Goal: Task Accomplishment & Management: Complete application form

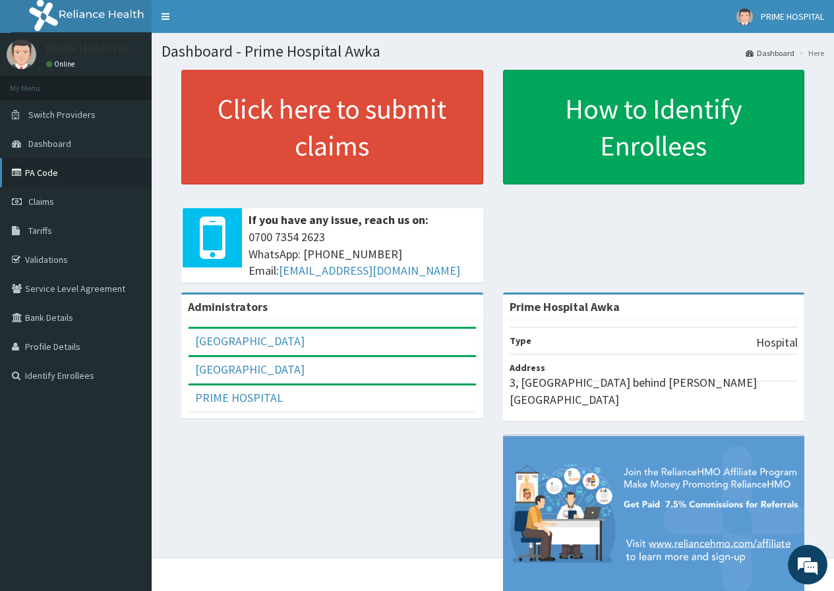
click at [46, 171] on link "PA Code" at bounding box center [76, 172] width 152 height 29
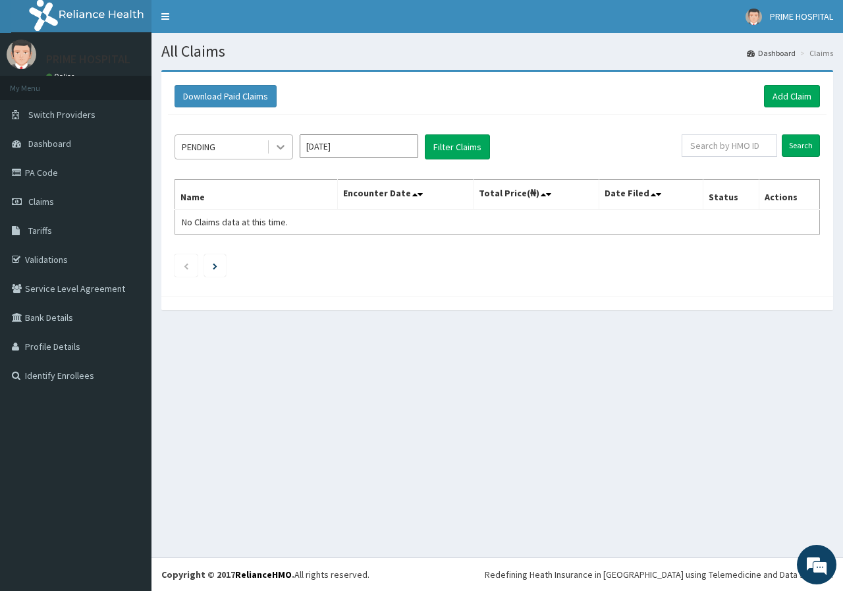
click at [283, 148] on icon at bounding box center [280, 146] width 13 height 13
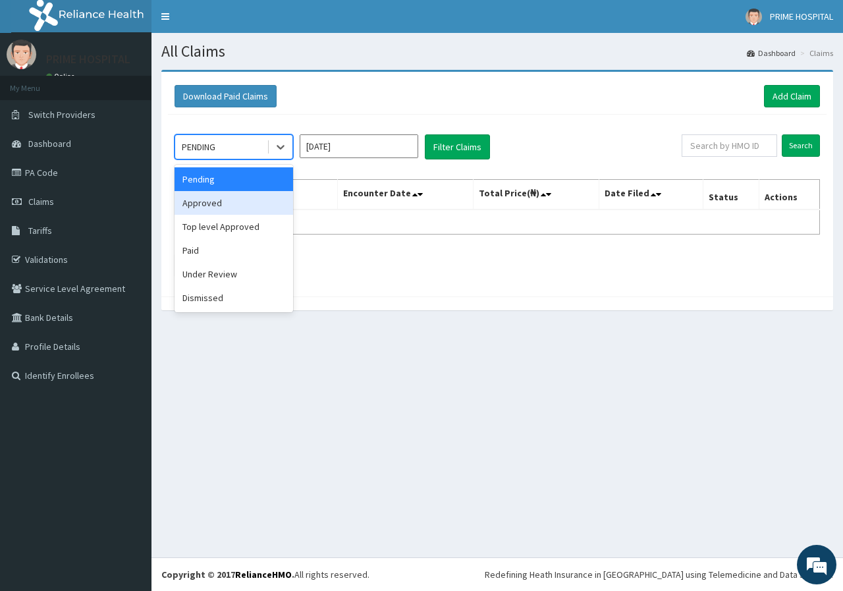
click at [237, 208] on div "Approved" at bounding box center [234, 203] width 119 height 24
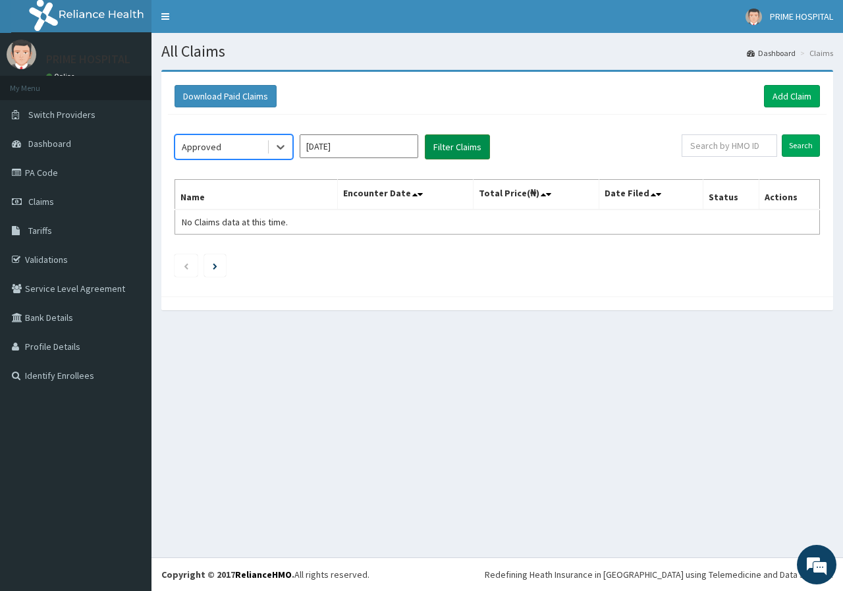
click at [449, 147] on button "Filter Claims" at bounding box center [457, 146] width 65 height 25
click at [360, 144] on input "[DATE]" at bounding box center [359, 146] width 119 height 24
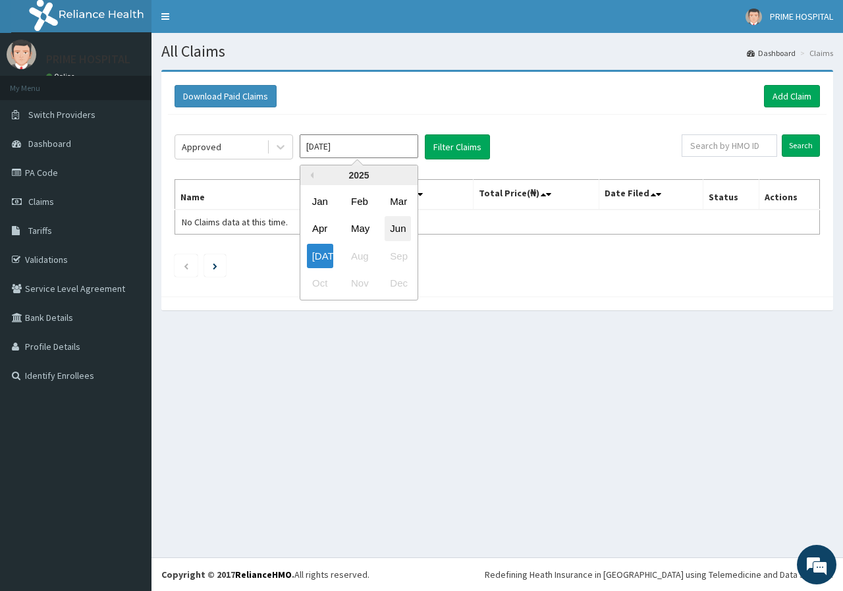
click at [397, 226] on div "Jun" at bounding box center [398, 229] width 26 height 24
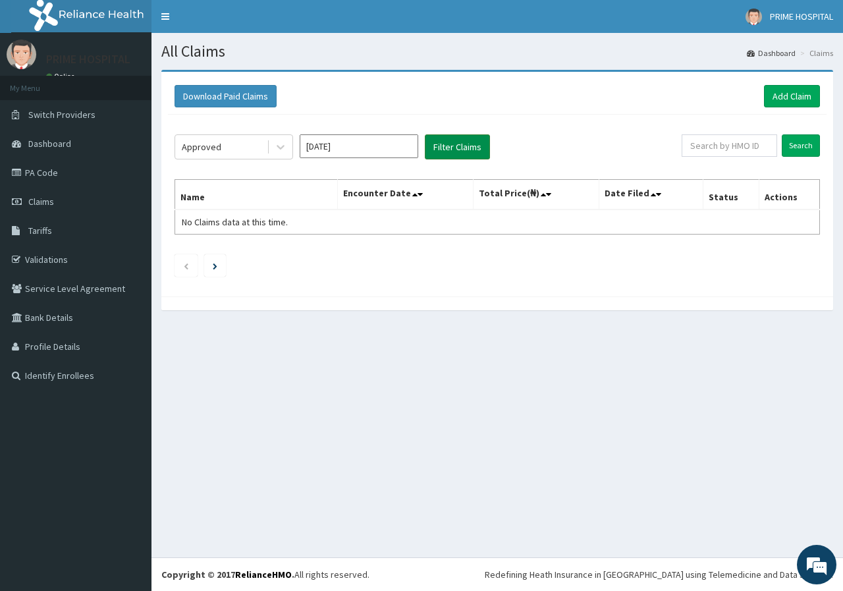
click at [458, 145] on button "Filter Claims" at bounding box center [457, 146] width 65 height 25
click at [458, 144] on button "Filter Claims" at bounding box center [457, 146] width 65 height 25
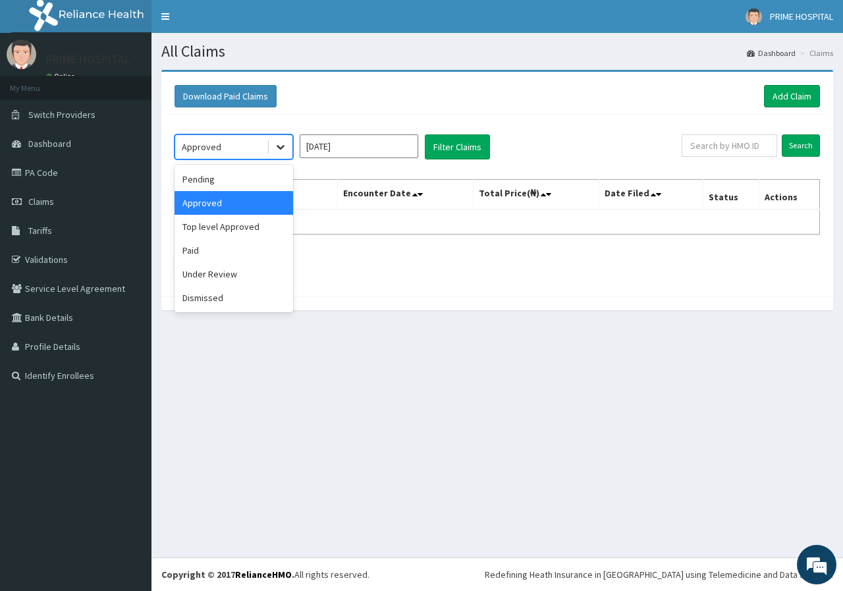
click at [275, 150] on icon at bounding box center [280, 146] width 13 height 13
click at [241, 229] on div "Top level Approved" at bounding box center [234, 227] width 119 height 24
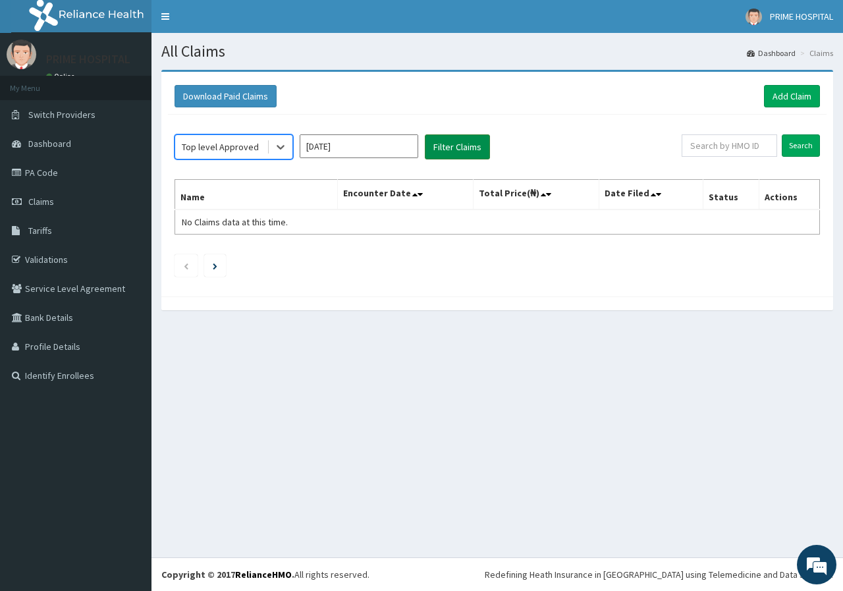
click at [444, 144] on button "Filter Claims" at bounding box center [457, 146] width 65 height 25
click at [386, 145] on input "May 2025" at bounding box center [359, 146] width 119 height 24
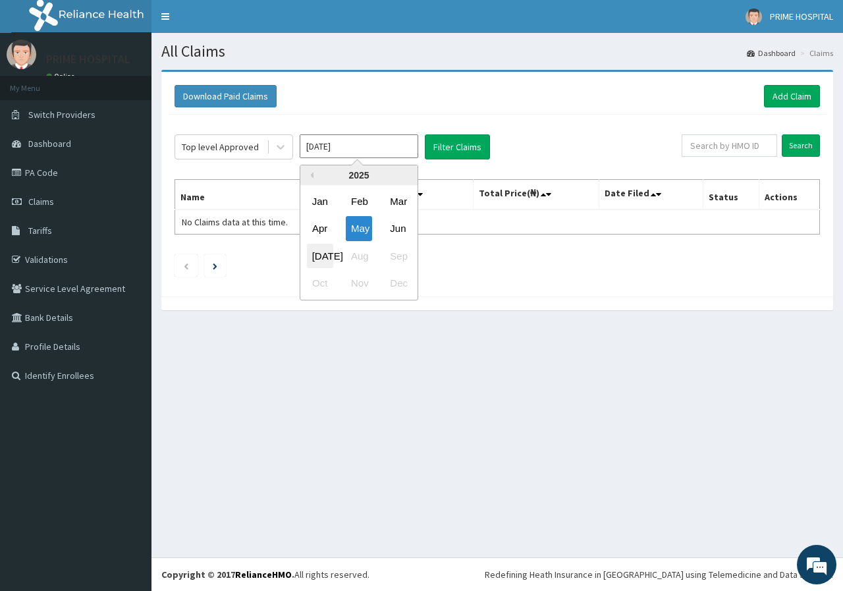
click at [324, 253] on div "Jul" at bounding box center [320, 256] width 26 height 24
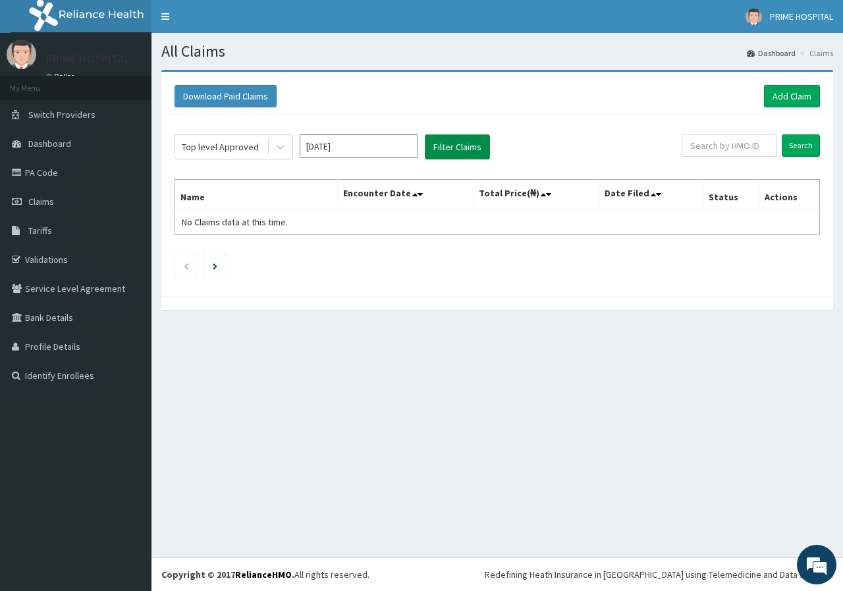
click at [460, 150] on button "Filter Claims" at bounding box center [457, 146] width 65 height 25
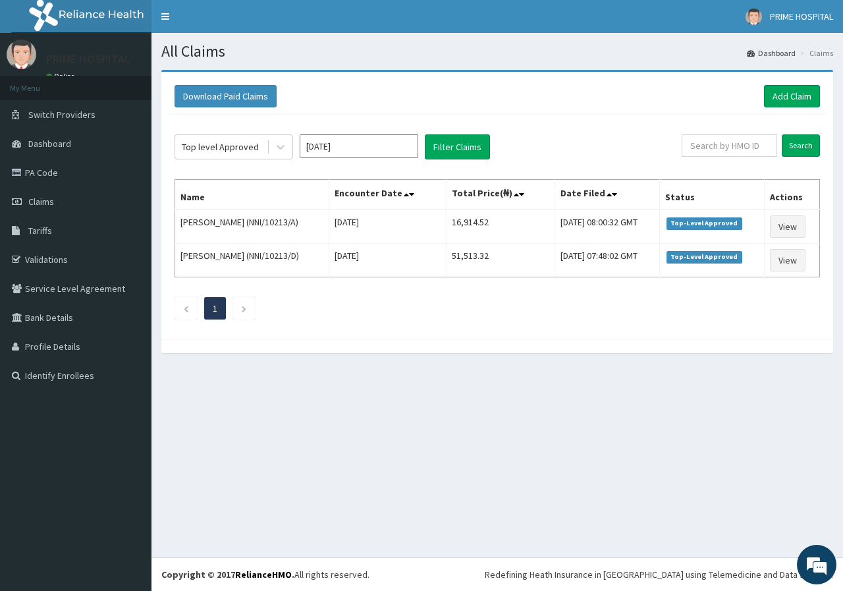
click at [335, 152] on input "Jun 2025" at bounding box center [359, 146] width 119 height 24
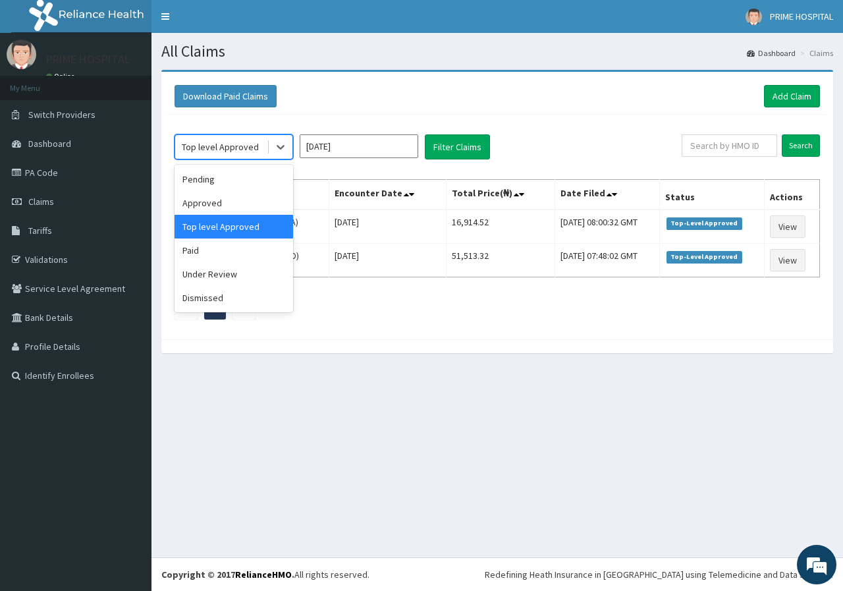
click at [242, 145] on div "Top level Approved" at bounding box center [220, 146] width 77 height 13
click at [217, 258] on div "Paid" at bounding box center [234, 251] width 119 height 24
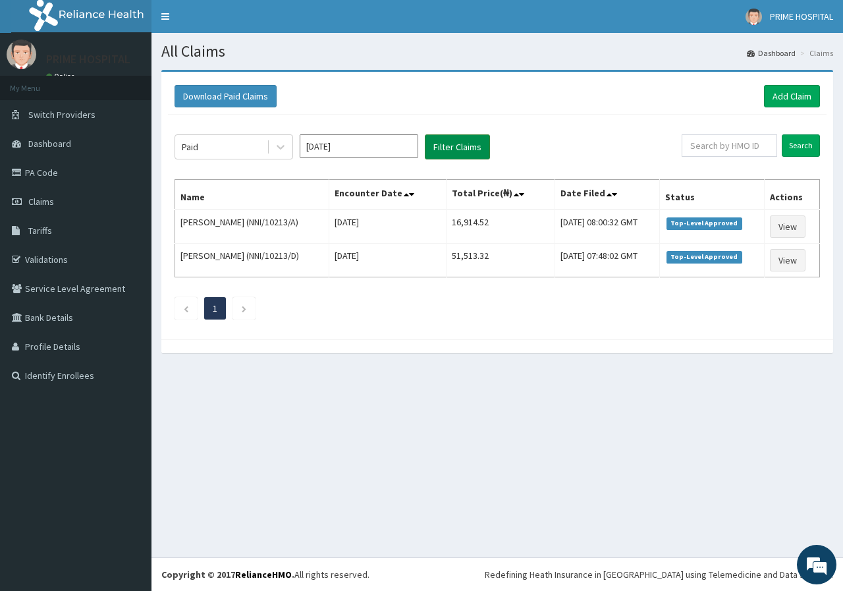
click at [459, 148] on button "Filter Claims" at bounding box center [457, 146] width 65 height 25
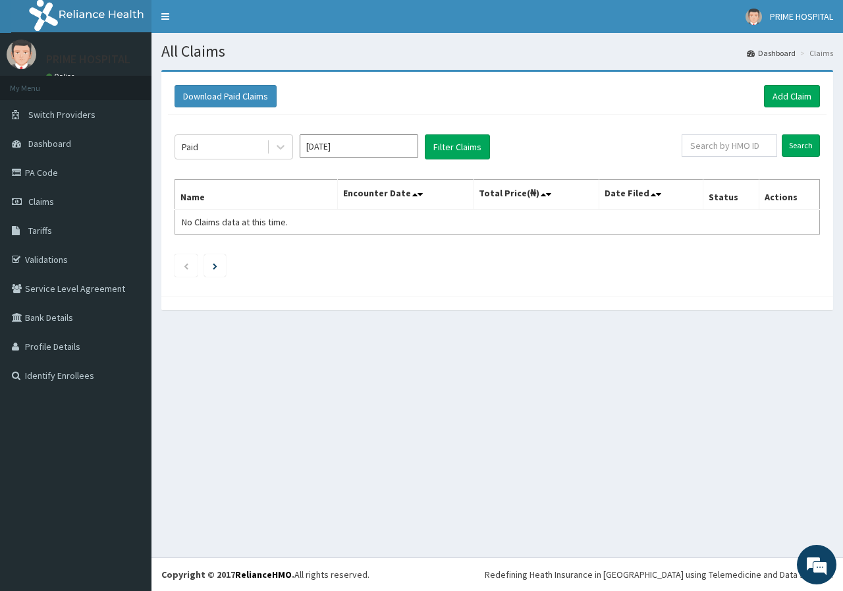
click at [392, 146] on input "Jun 2025" at bounding box center [359, 146] width 119 height 24
drag, startPoint x: 360, startPoint y: 228, endPoint x: 391, endPoint y: 215, distance: 34.0
click at [360, 228] on div "May" at bounding box center [359, 229] width 26 height 24
click at [467, 145] on button "Filter Claims" at bounding box center [457, 146] width 65 height 25
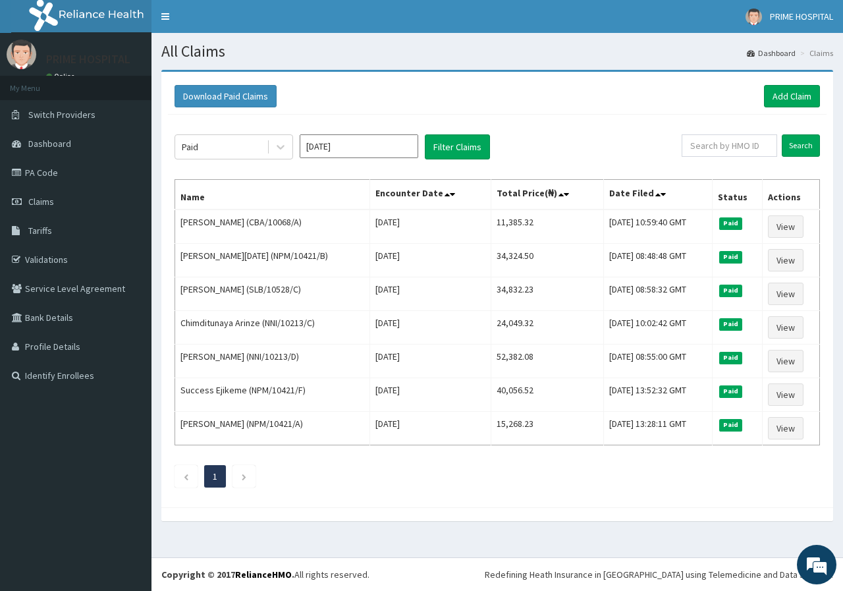
click at [370, 144] on input "Apr 2025" at bounding box center [359, 146] width 119 height 24
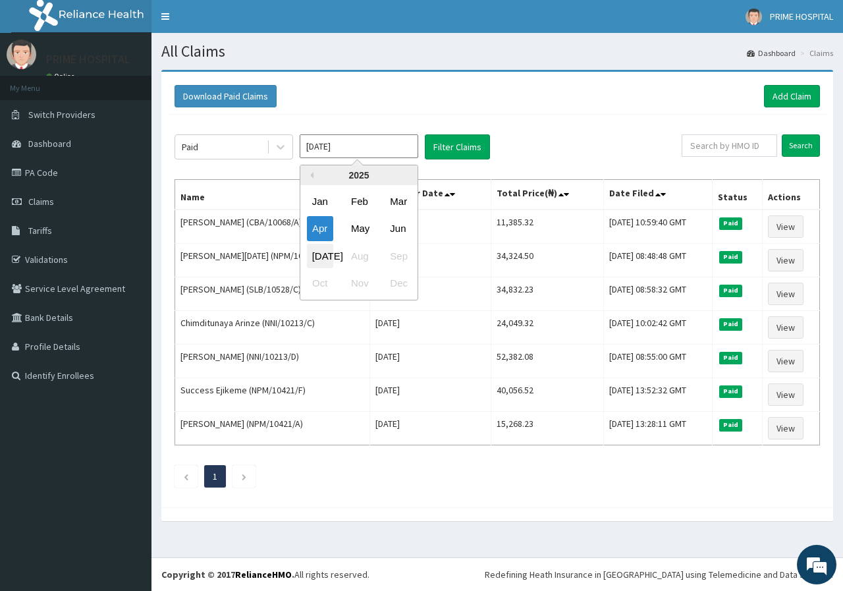
click at [324, 258] on div "Jul" at bounding box center [320, 256] width 26 height 24
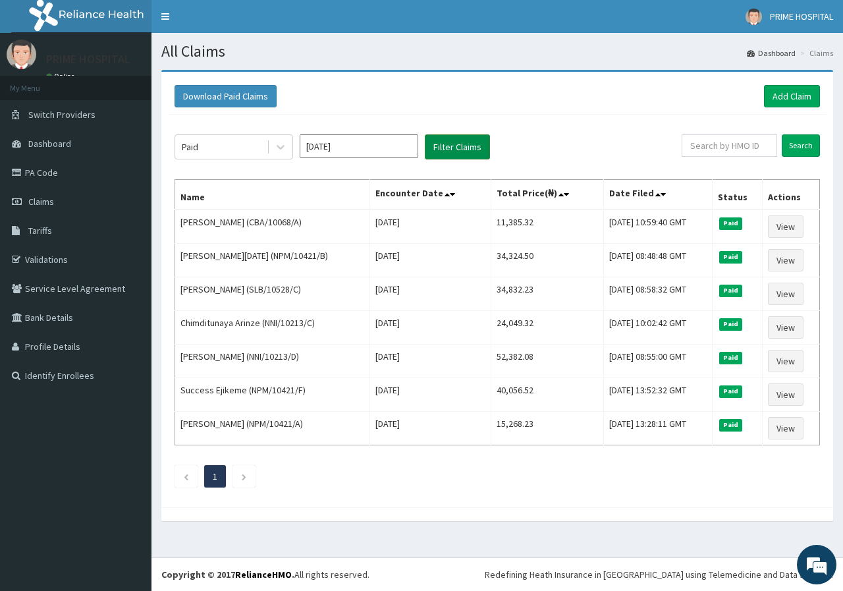
click at [459, 149] on button "Filter Claims" at bounding box center [457, 146] width 65 height 25
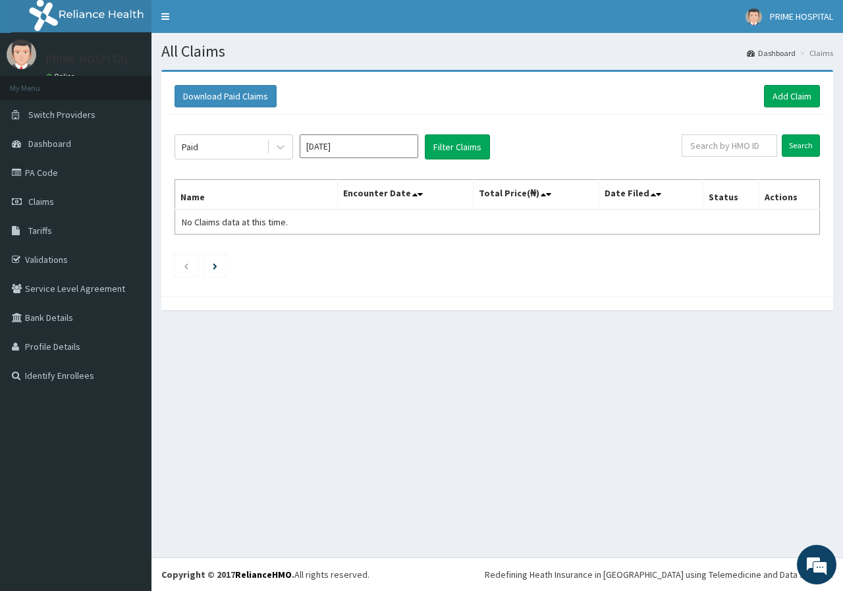
click at [385, 144] on input "Jun 2025" at bounding box center [359, 146] width 119 height 24
click at [403, 227] on div "Jun" at bounding box center [398, 229] width 26 height 24
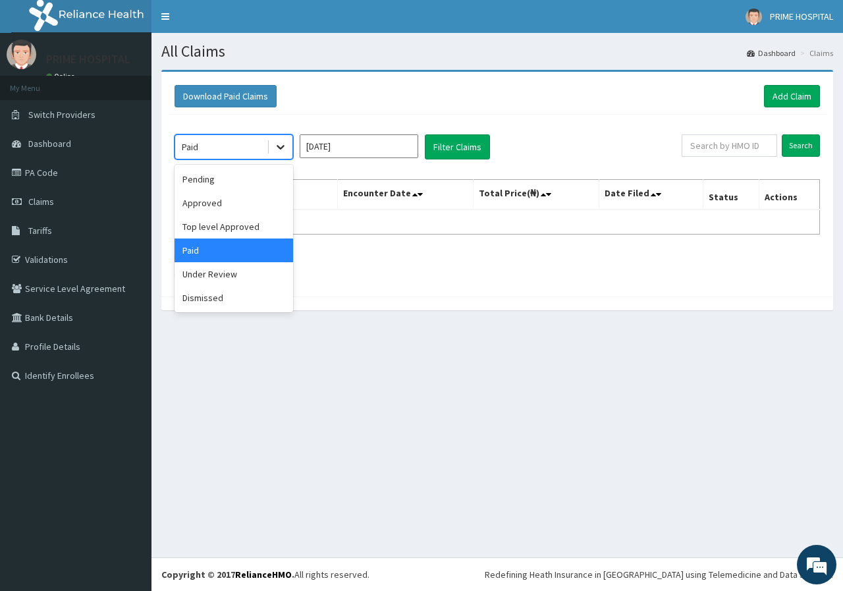
click at [276, 146] on icon at bounding box center [280, 146] width 13 height 13
click at [229, 277] on div "Under Review" at bounding box center [234, 274] width 119 height 24
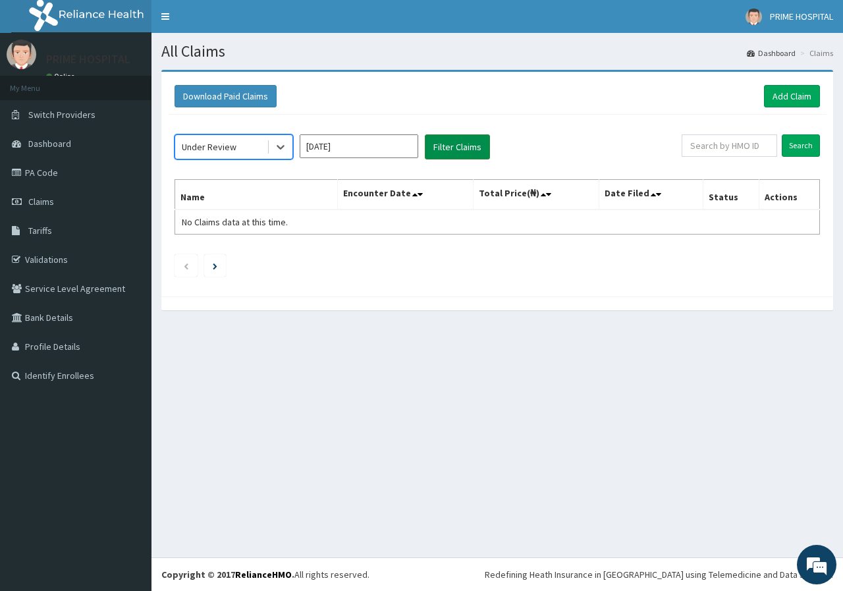
click at [459, 142] on button "Filter Claims" at bounding box center [457, 146] width 65 height 25
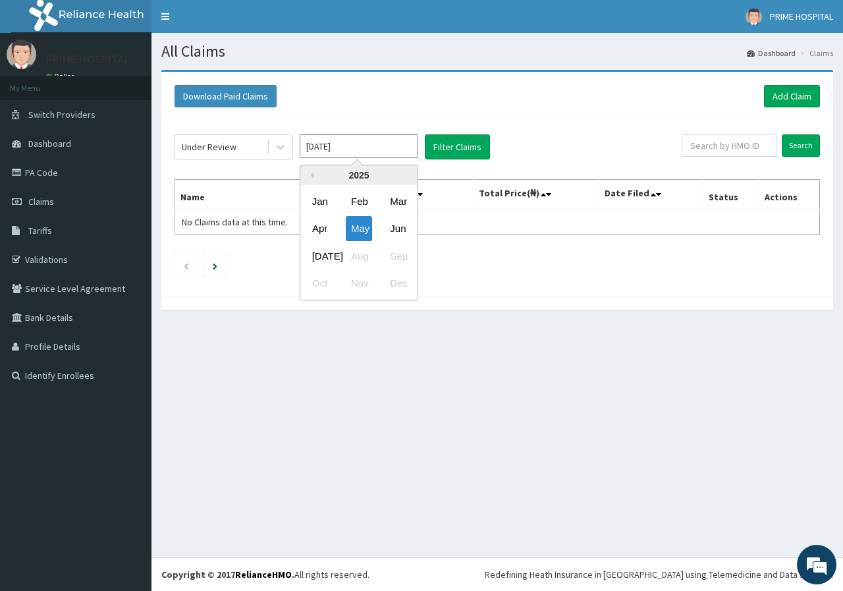
click at [383, 146] on input "May 2025" at bounding box center [359, 146] width 119 height 24
click at [401, 228] on div "Jun" at bounding box center [398, 229] width 26 height 24
click at [449, 128] on div "Under Review May 2025 Filter Claims Search Name Encounter Date Total Price(₦) D…" at bounding box center [497, 202] width 659 height 175
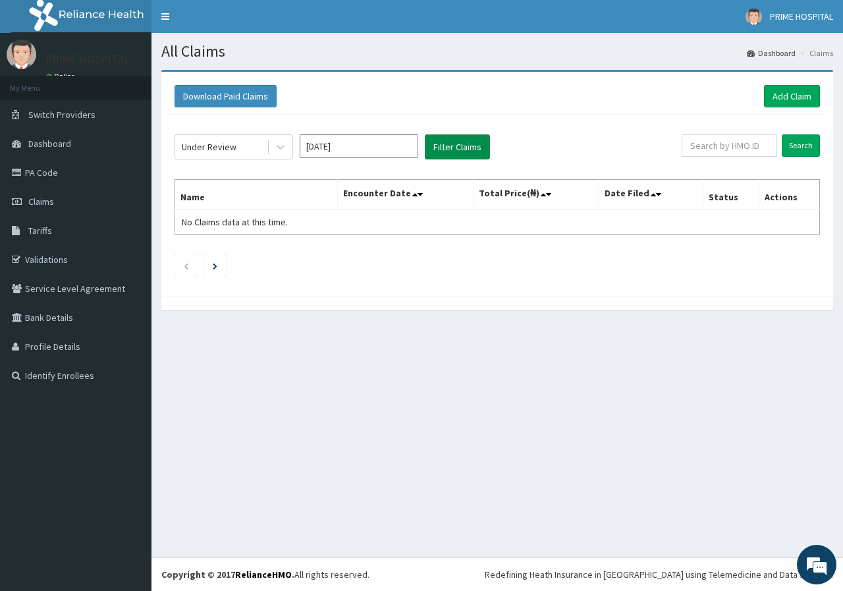
click at [459, 144] on button "Filter Claims" at bounding box center [457, 146] width 65 height 25
click at [385, 144] on input "May 2025" at bounding box center [359, 146] width 119 height 24
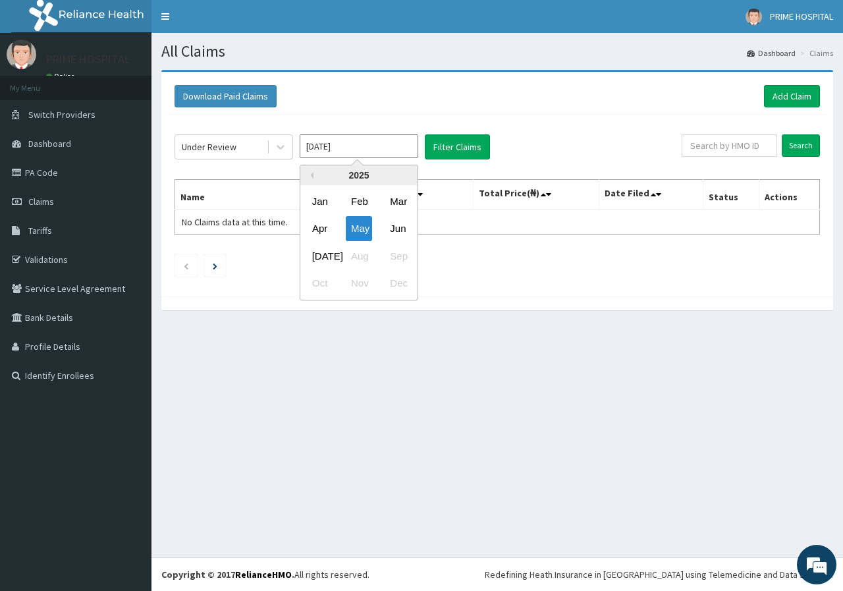
drag, startPoint x: 314, startPoint y: 255, endPoint x: 320, endPoint y: 250, distance: 7.0
click at [315, 254] on div "Jul" at bounding box center [320, 256] width 26 height 24
type input "Jun 2025"
click at [469, 131] on div "Under Review Jun 2025 Filter Claims Search Name Encounter Date Total Price(₦) D…" at bounding box center [497, 202] width 659 height 175
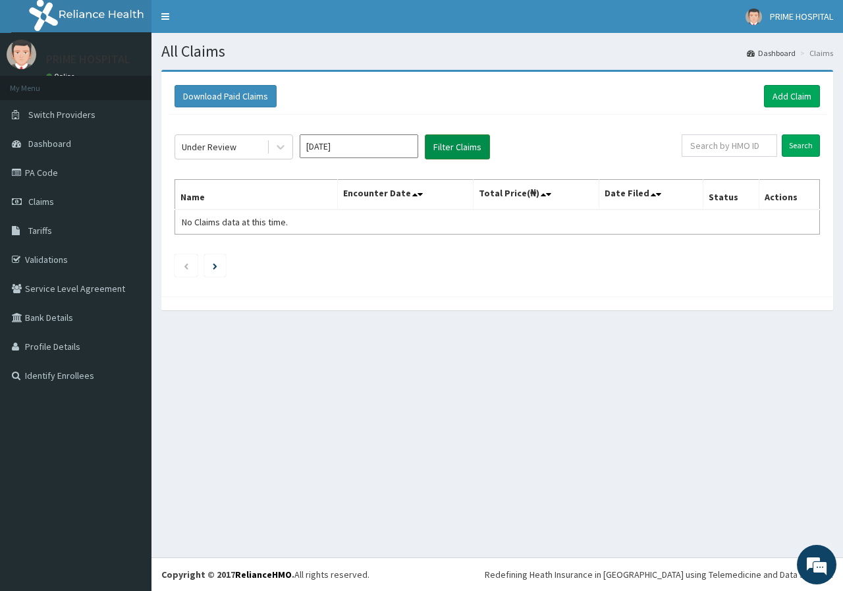
click at [469, 151] on button "Filter Claims" at bounding box center [457, 146] width 65 height 25
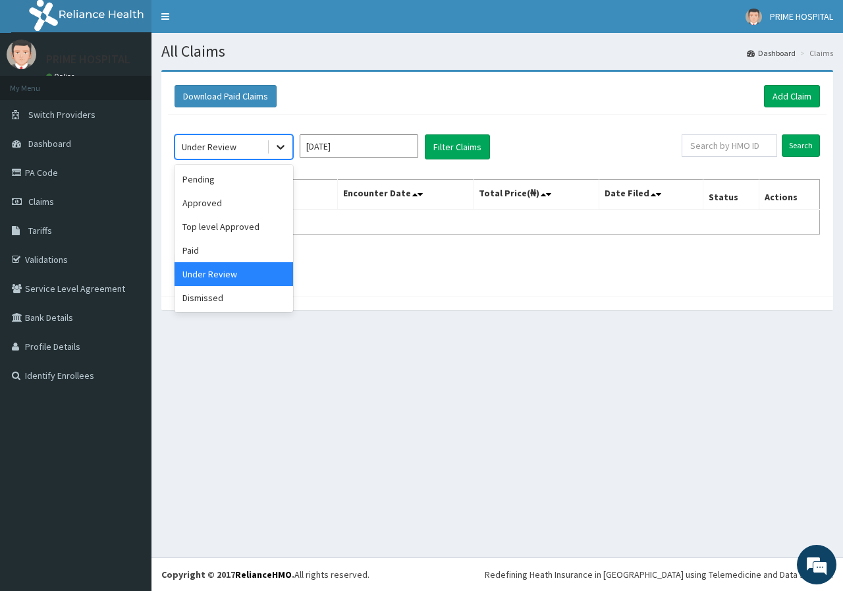
click at [283, 148] on icon at bounding box center [280, 146] width 13 height 13
click at [226, 180] on div "Pending" at bounding box center [234, 179] width 119 height 24
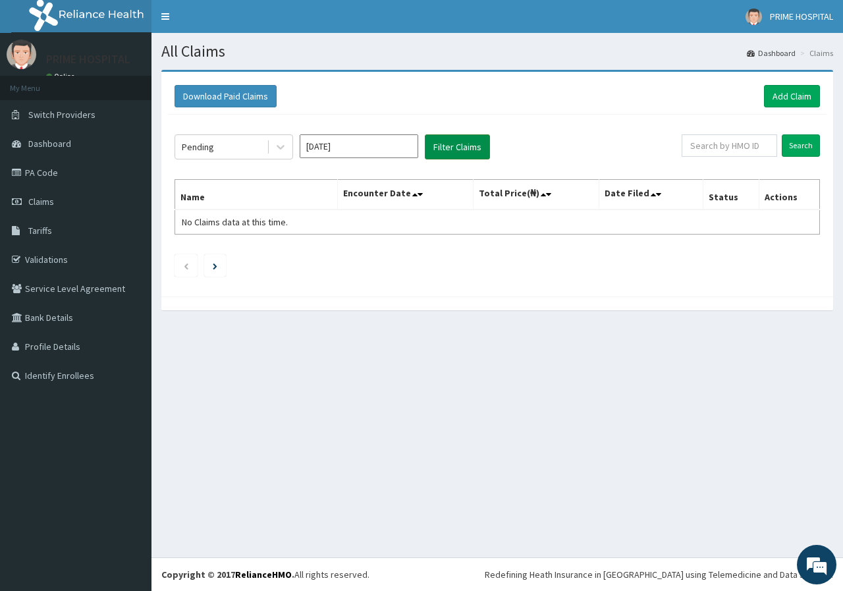
click at [462, 142] on button "Filter Claims" at bounding box center [457, 146] width 65 height 25
click at [278, 150] on icon at bounding box center [280, 146] width 13 height 13
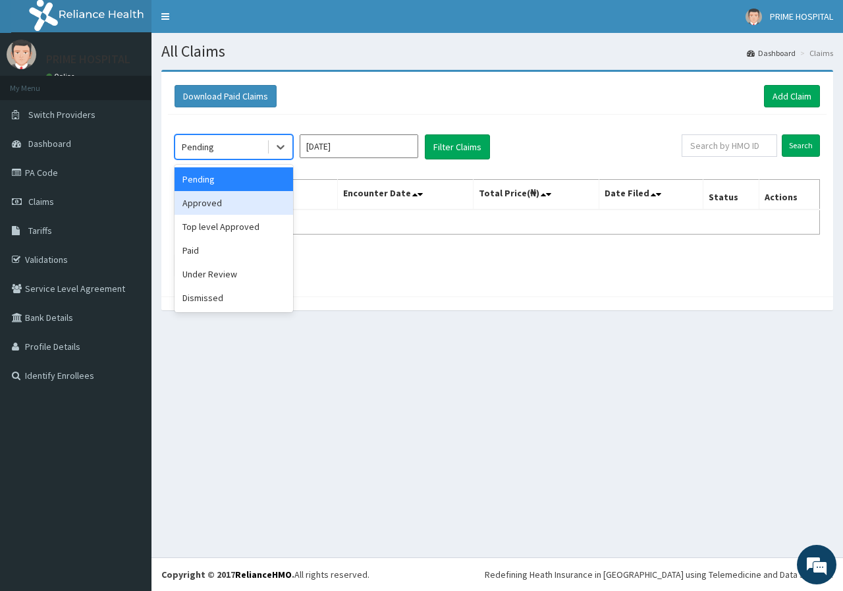
click at [234, 210] on div "Approved" at bounding box center [234, 203] width 119 height 24
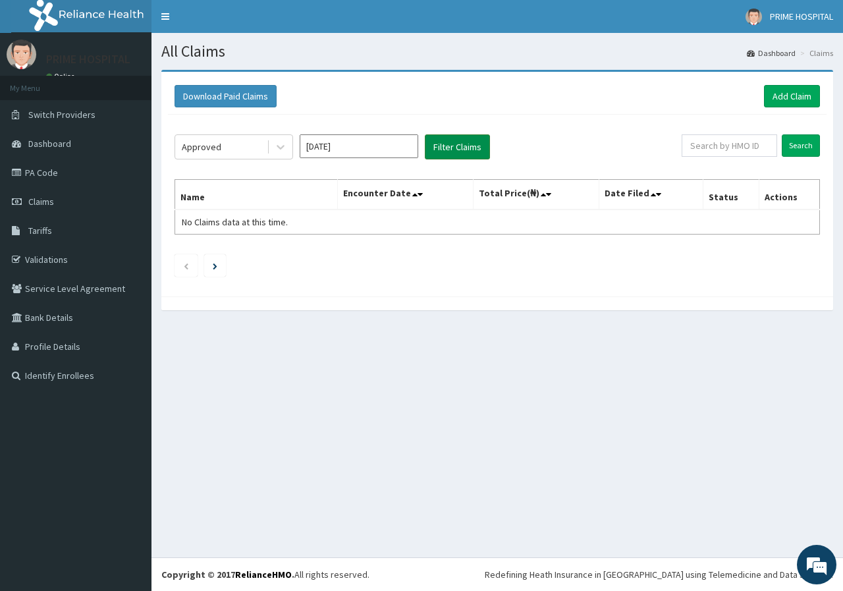
click at [473, 153] on button "Filter Claims" at bounding box center [457, 146] width 65 height 25
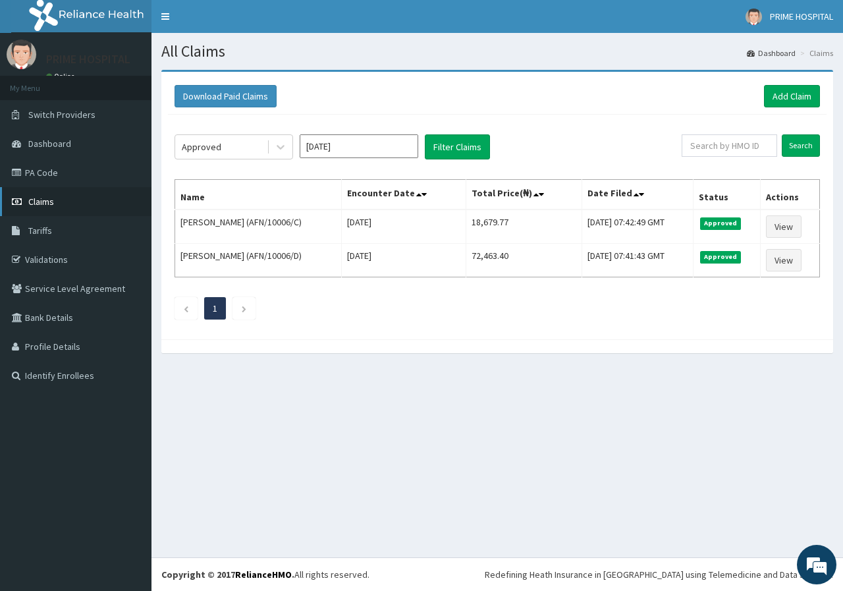
click at [49, 198] on span "Claims" at bounding box center [41, 202] width 26 height 12
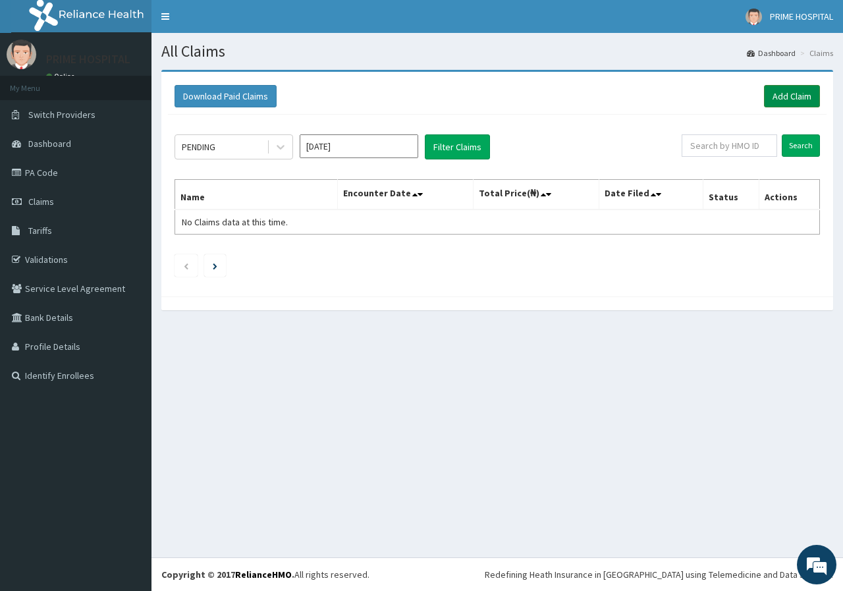
click at [791, 88] on link "Add Claim" at bounding box center [792, 96] width 56 height 22
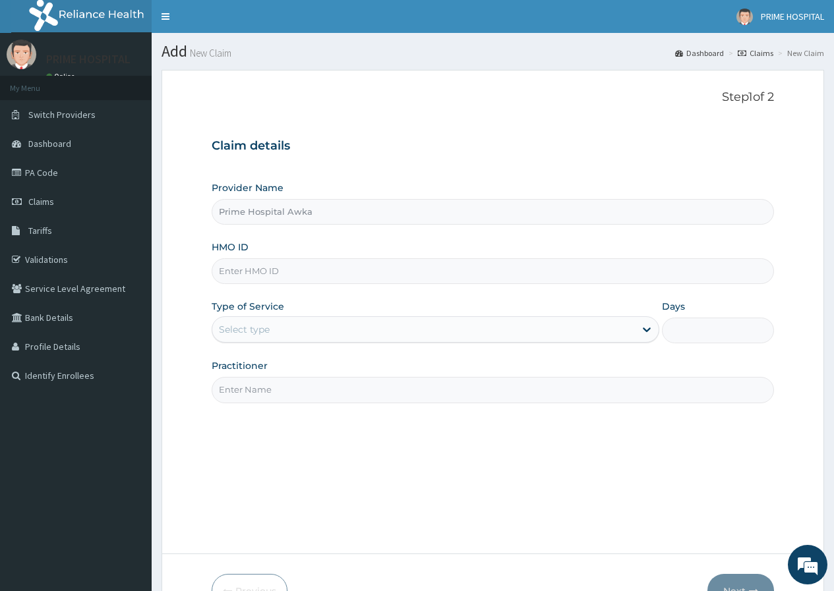
click at [275, 277] on input "HMO ID" at bounding box center [493, 271] width 562 height 26
paste input "PHT/10103/A"
type input "PHT/10103/A"
click at [282, 324] on div "Select type" at bounding box center [423, 329] width 422 height 21
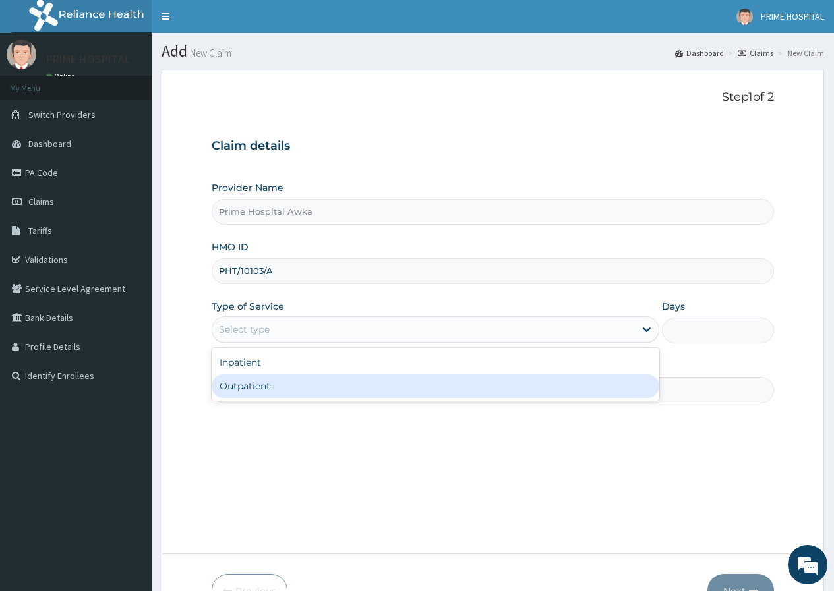
click at [263, 388] on div "Outpatient" at bounding box center [435, 386] width 447 height 24
type input "1"
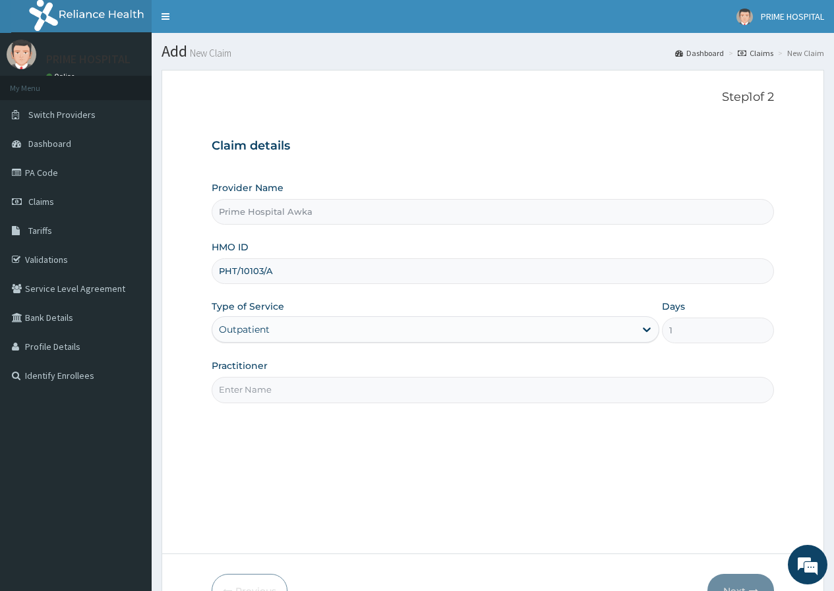
click at [281, 382] on input "Practitioner" at bounding box center [493, 390] width 562 height 26
type input "Dr. Okoye McDonald"
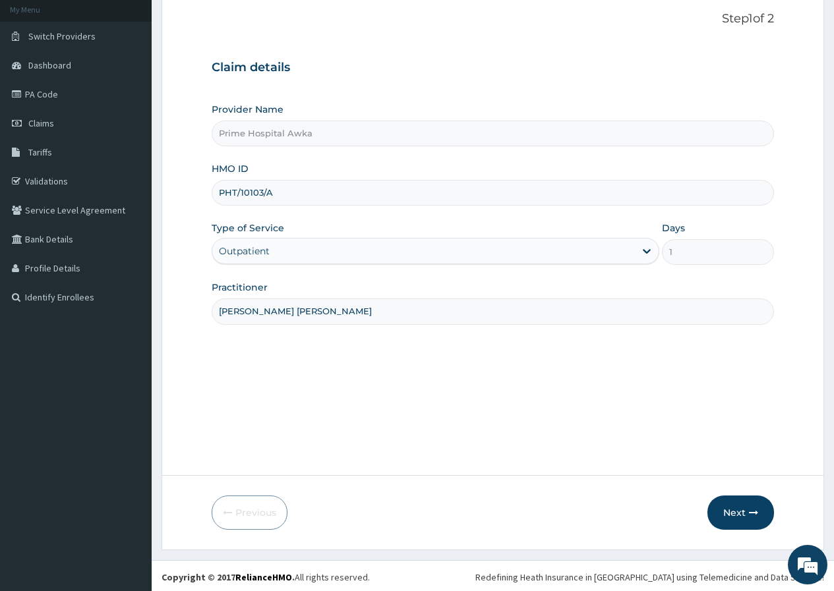
scroll to position [81, 0]
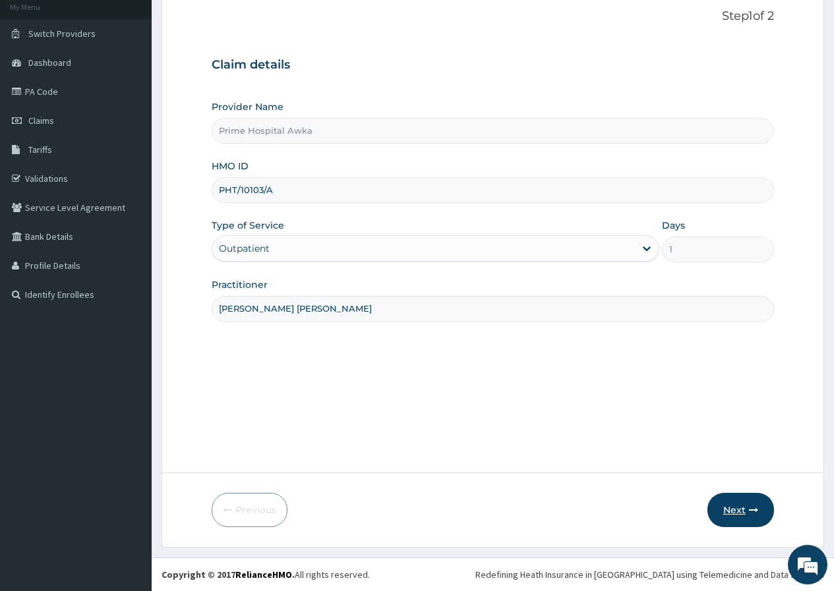
click at [734, 510] on button "Next" at bounding box center [740, 510] width 67 height 34
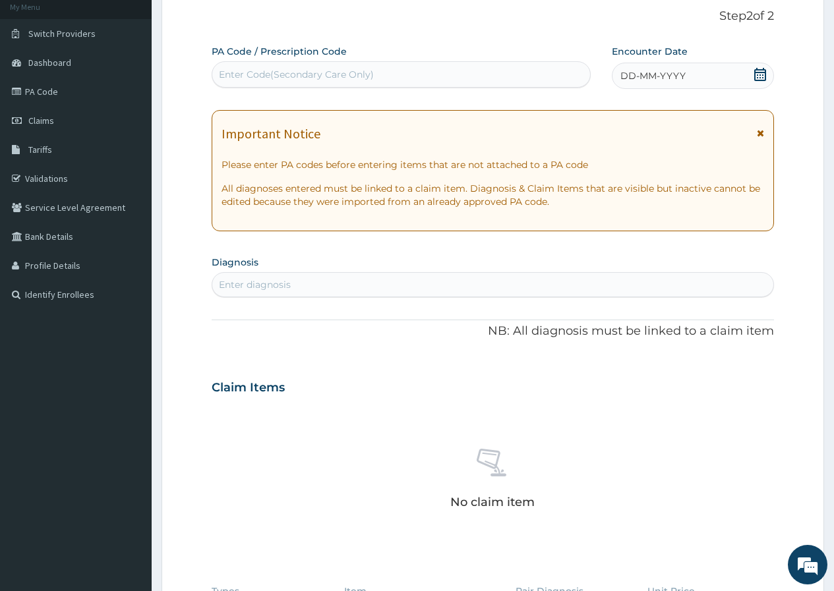
click at [300, 75] on div "Enter Code(Secondary Care Only)" at bounding box center [296, 74] width 155 height 13
paste input "PA/582A63"
type input "PA/582A63"
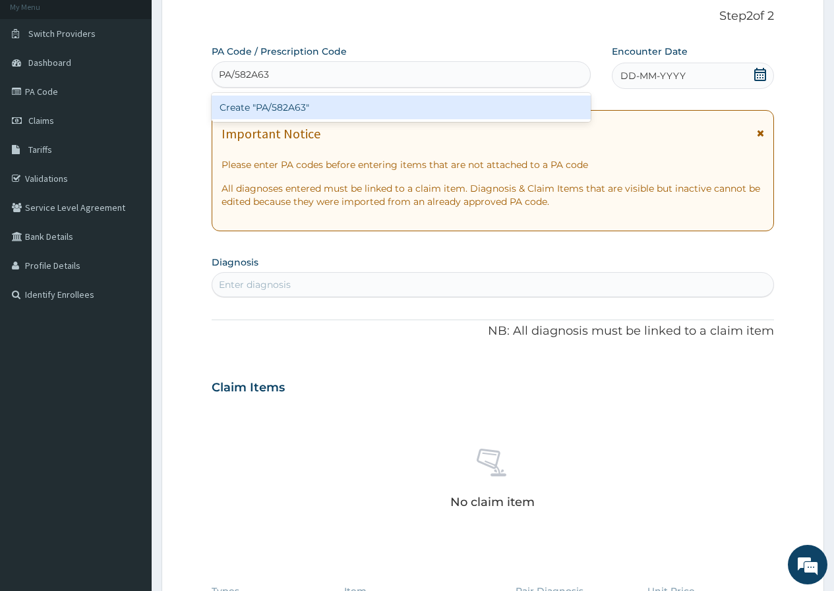
click at [351, 107] on div "Create "PA/582A63"" at bounding box center [401, 108] width 378 height 24
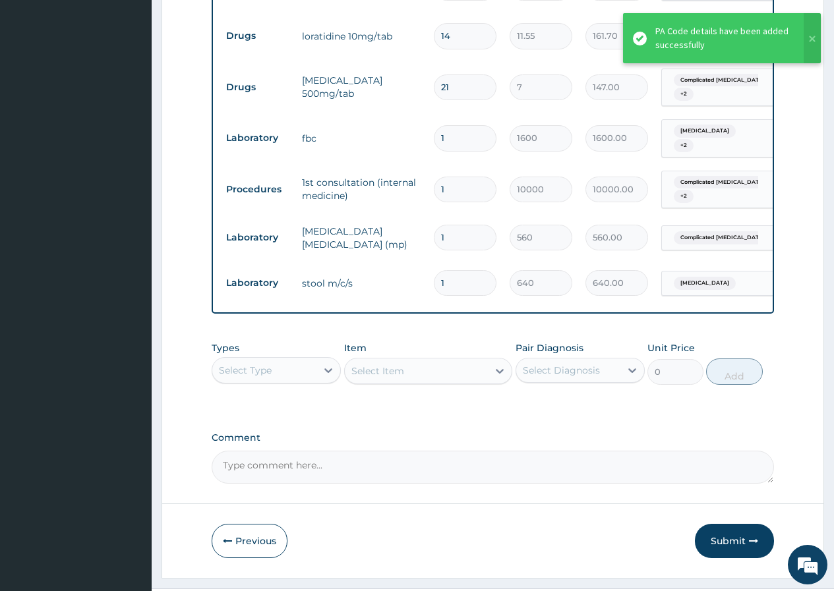
scroll to position [829, 0]
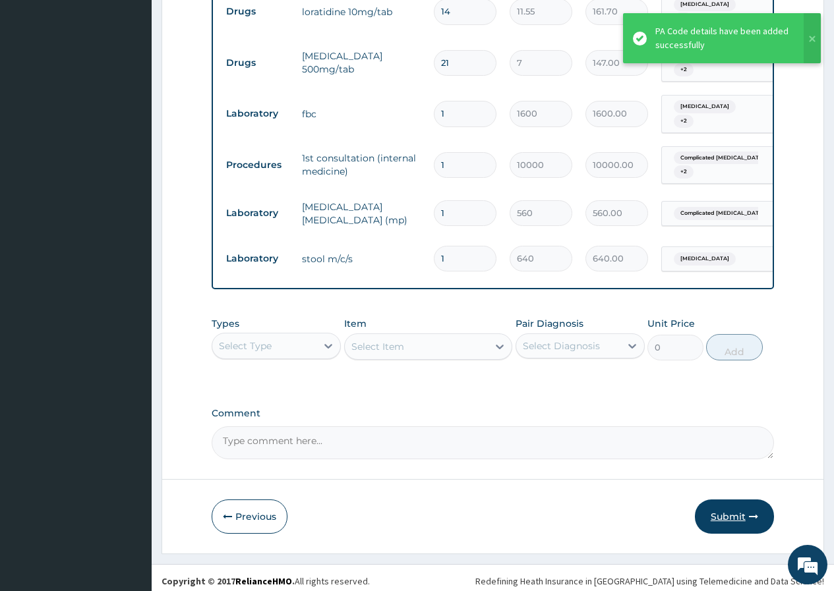
click at [721, 509] on button "Submit" at bounding box center [734, 516] width 79 height 34
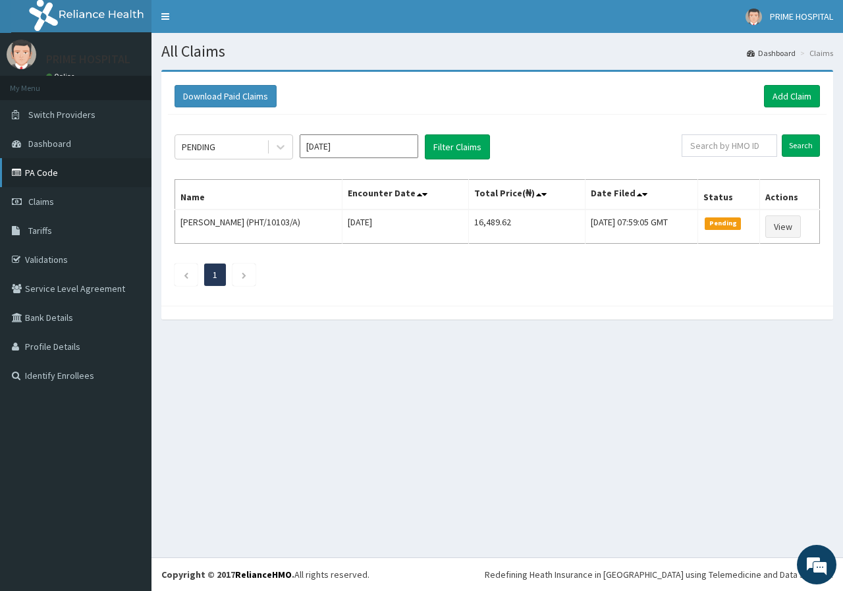
click at [61, 167] on link "PA Code" at bounding box center [76, 172] width 152 height 29
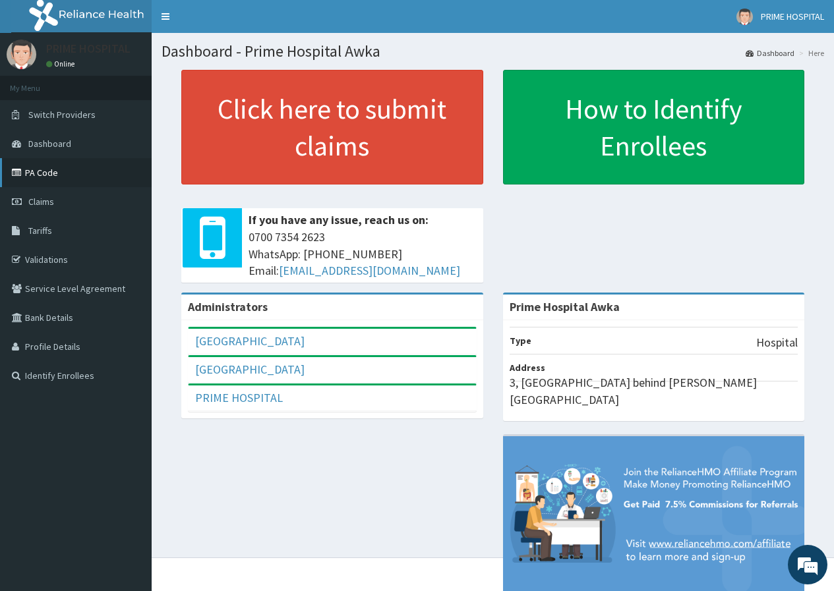
click at [43, 172] on link "PA Code" at bounding box center [76, 172] width 152 height 29
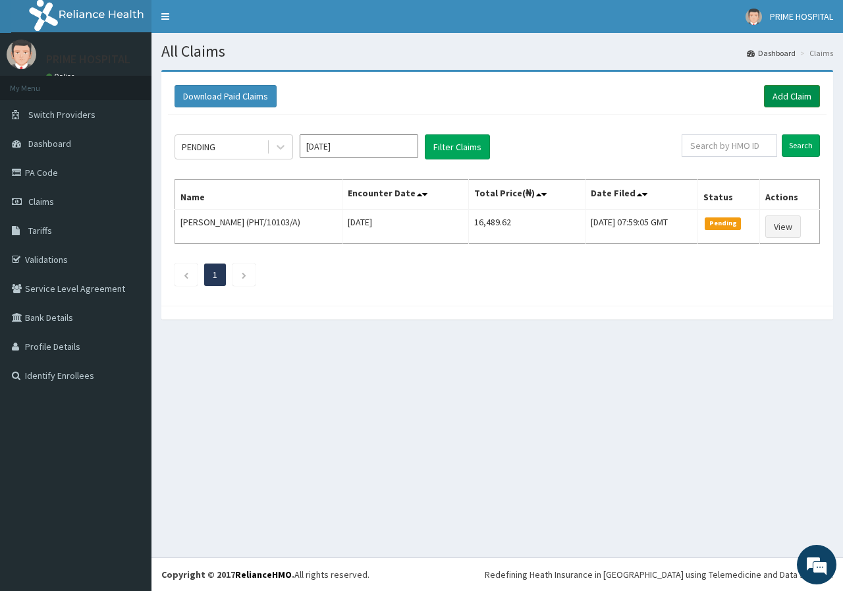
click at [795, 94] on link "Add Claim" at bounding box center [792, 96] width 56 height 22
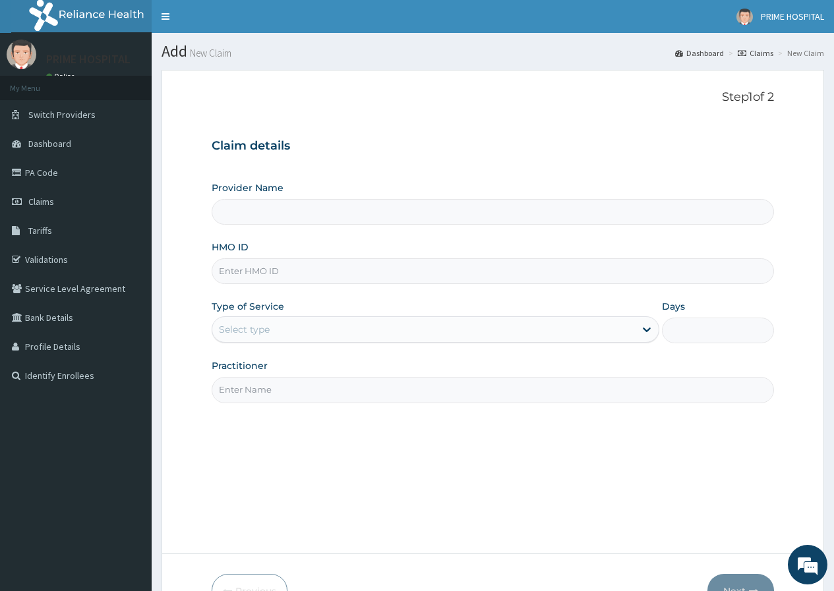
type input "Prime Hospital Awka"
click at [286, 268] on input "HMO ID" at bounding box center [493, 271] width 562 height 26
paste input "SLB/10528/C"
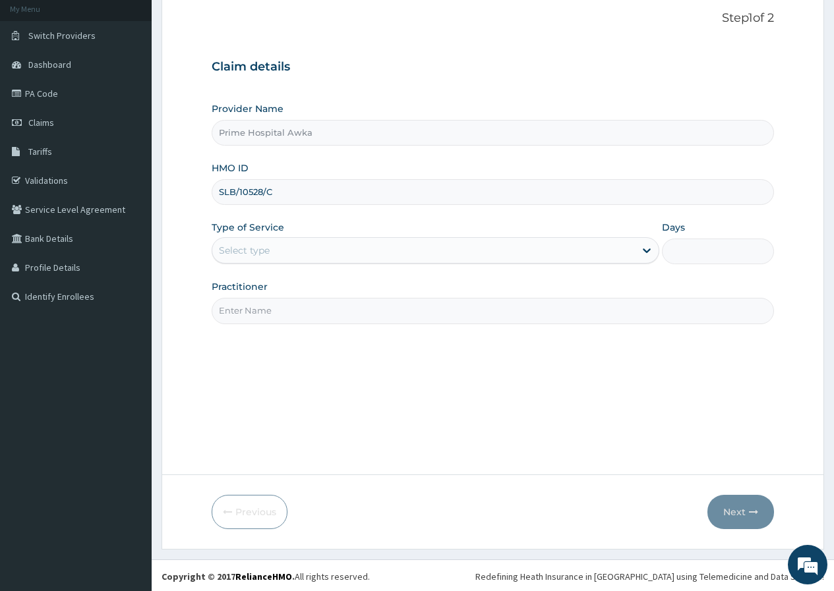
scroll to position [81, 0]
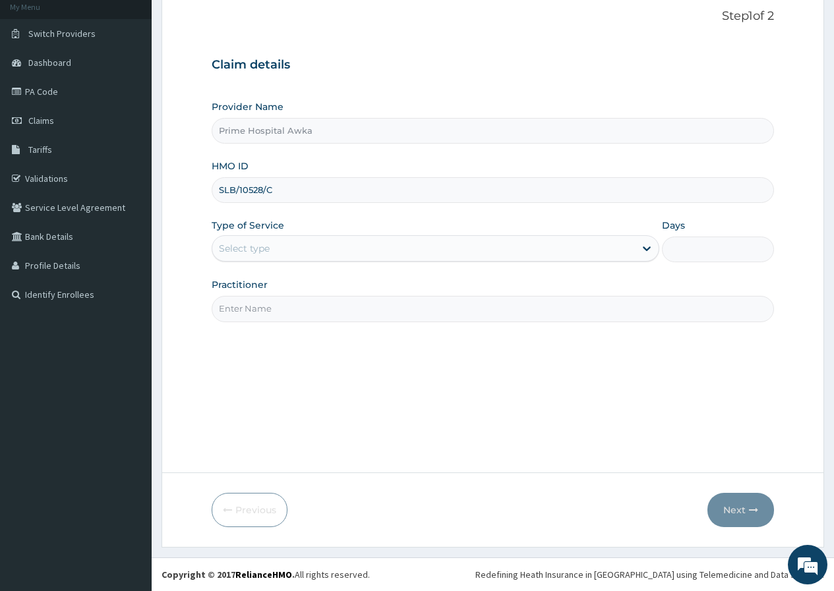
type input "SLB/10528/C"
click at [289, 253] on div "Select type" at bounding box center [423, 248] width 422 height 21
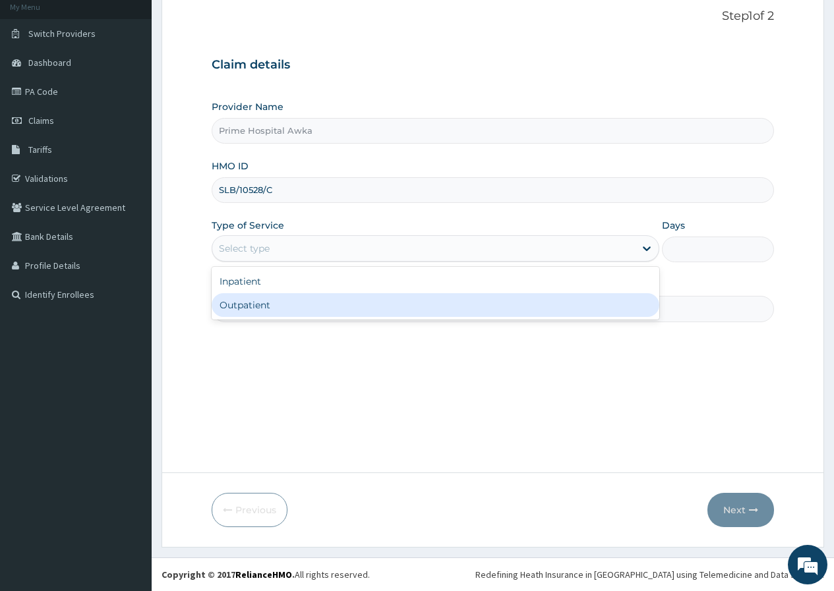
click at [266, 303] on div "Outpatient" at bounding box center [435, 305] width 447 height 24
type input "1"
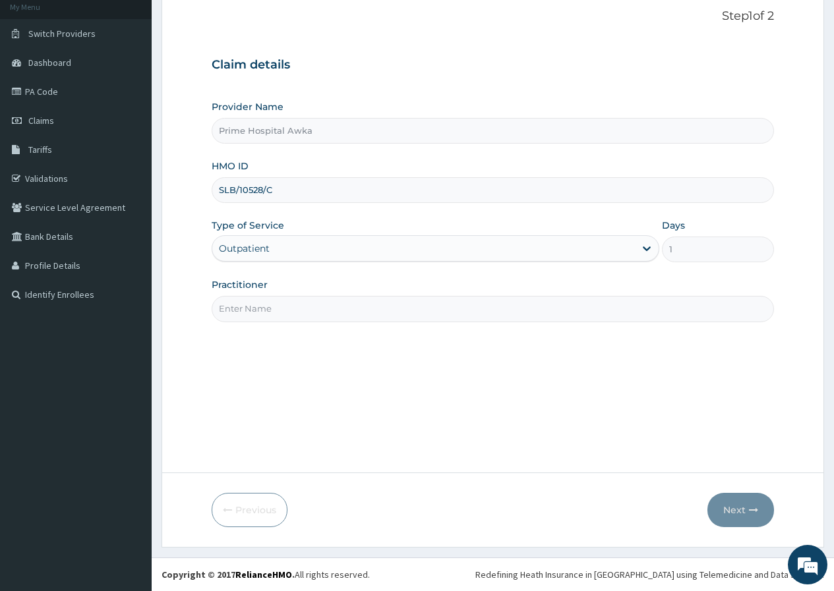
click at [255, 307] on input "Practitioner" at bounding box center [493, 309] width 562 height 26
click at [310, 303] on input "Dr. Johnson Yonni" at bounding box center [493, 309] width 562 height 26
type input "Dr. Okoye McDonald"
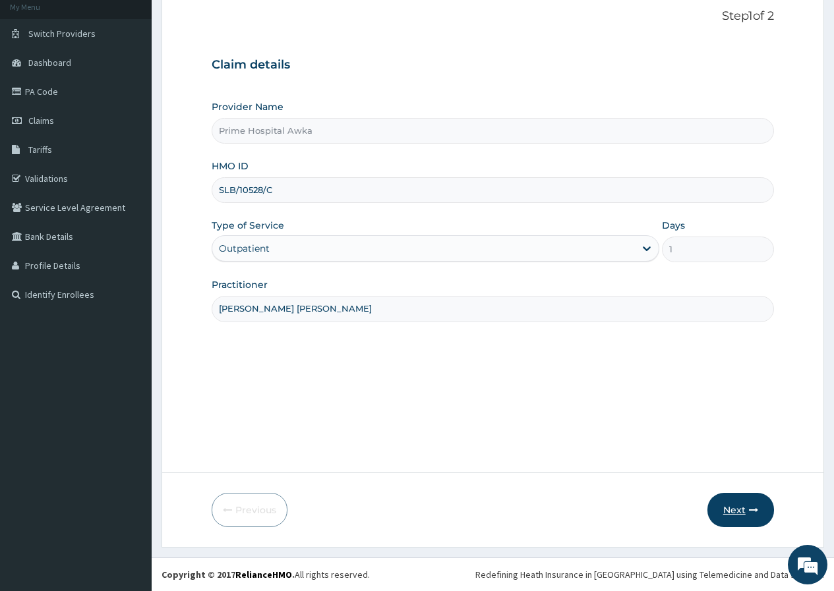
click at [737, 513] on button "Next" at bounding box center [740, 510] width 67 height 34
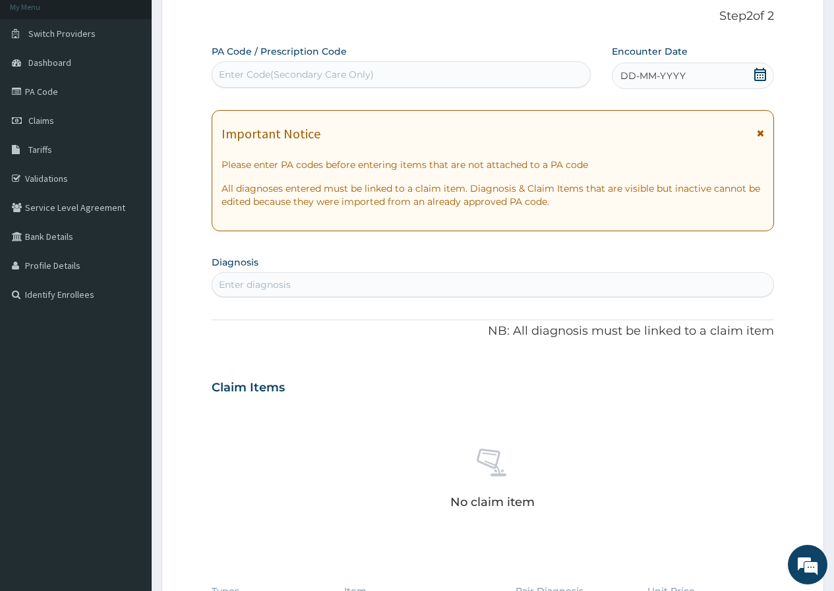
click at [324, 76] on div "Enter Code(Secondary Care Only)" at bounding box center [296, 74] width 155 height 13
paste input "PA/84FC68"
type input "PA/84FC68"
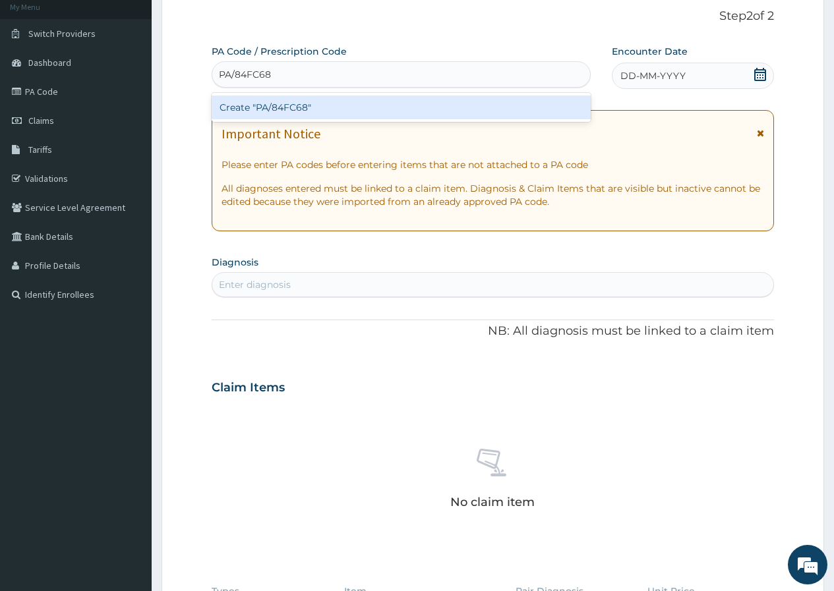
click at [342, 110] on div "Create "PA/84FC68"" at bounding box center [401, 108] width 378 height 24
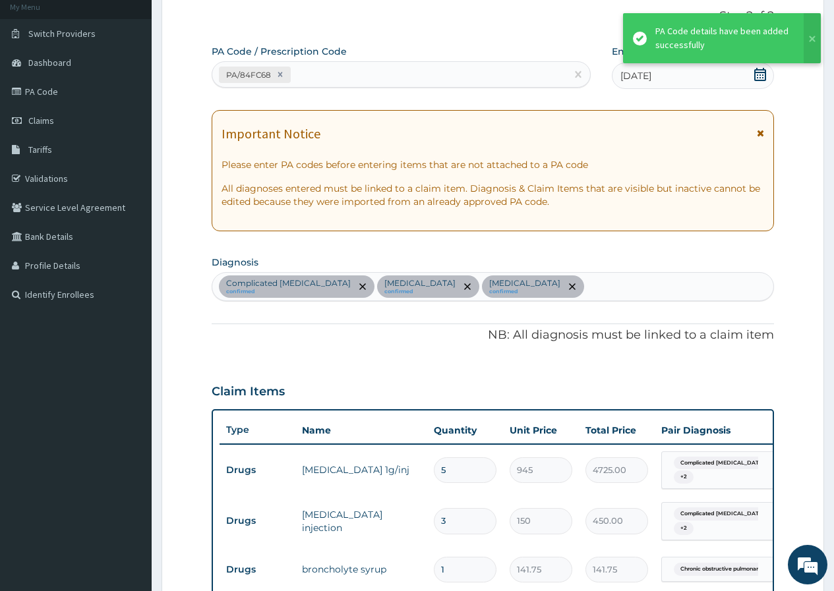
scroll to position [994, 0]
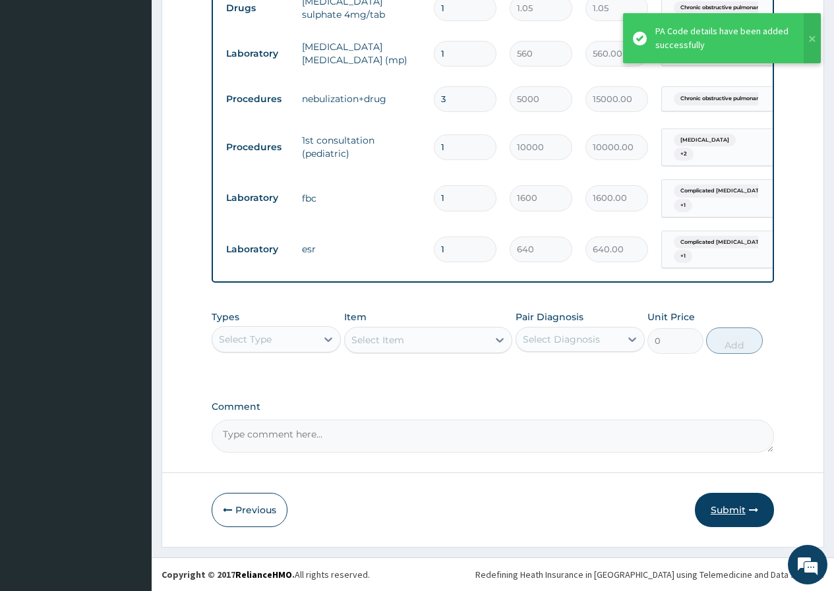
click at [733, 513] on button "Submit" at bounding box center [734, 510] width 79 height 34
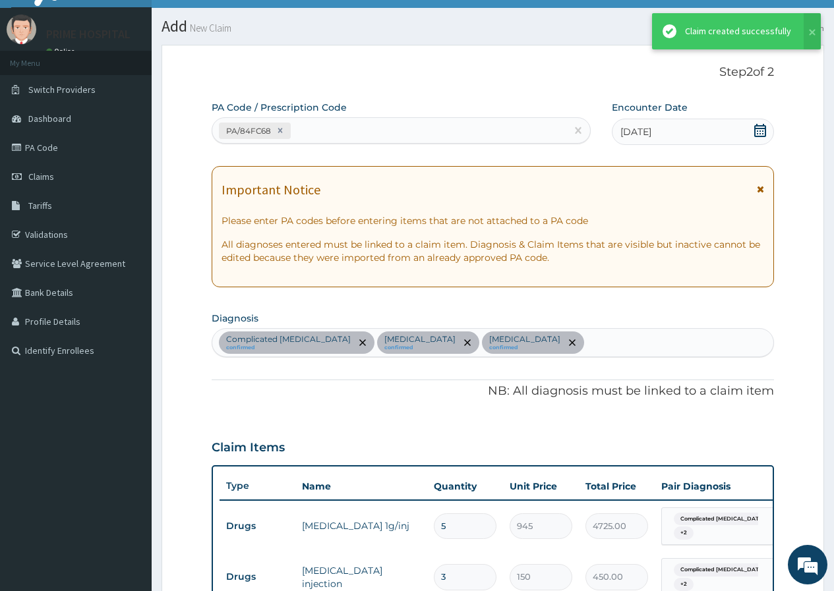
scroll to position [1050, 0]
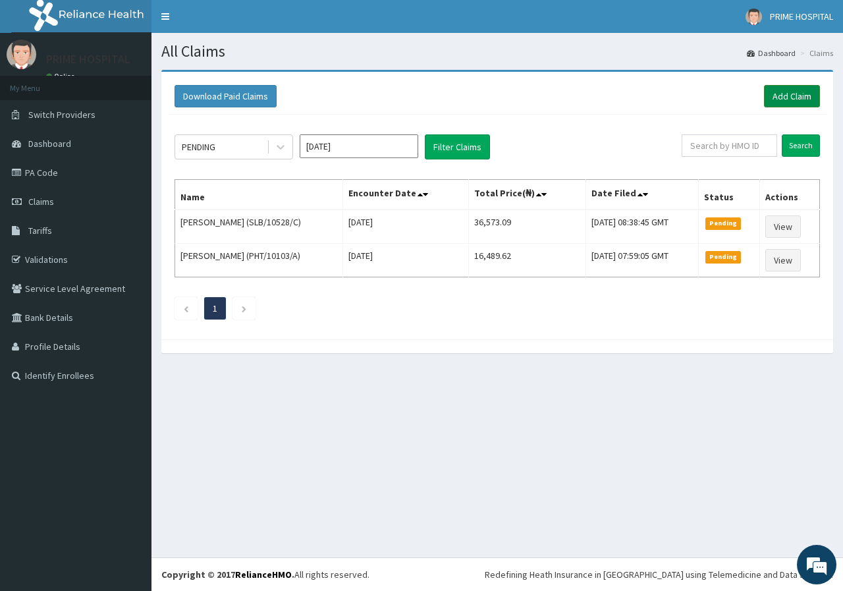
click at [799, 94] on link "Add Claim" at bounding box center [792, 96] width 56 height 22
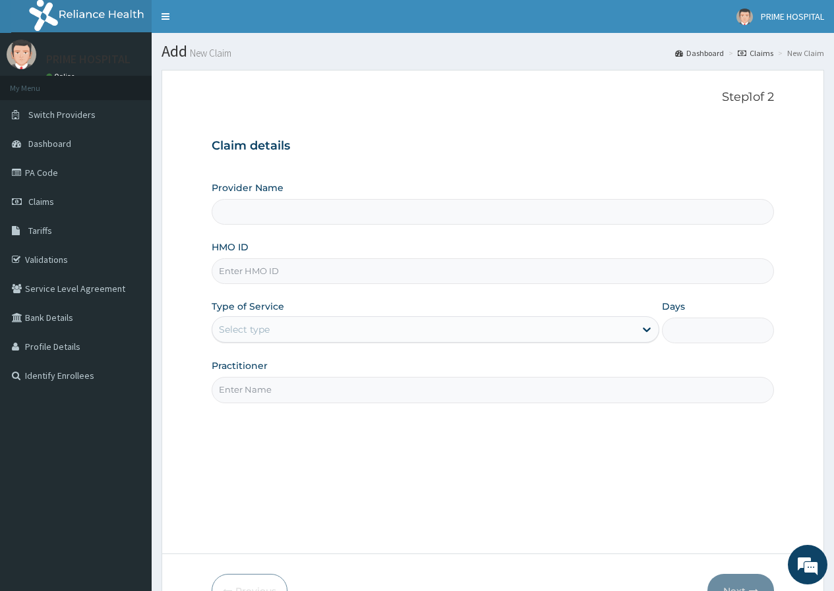
type input "Prime Hospital Awka"
click at [286, 275] on input "HMO ID" at bounding box center [493, 271] width 562 height 26
paste input "PA/3BE8B2"
click at [254, 271] on input "PA/3BE8B2" at bounding box center [493, 271] width 562 height 26
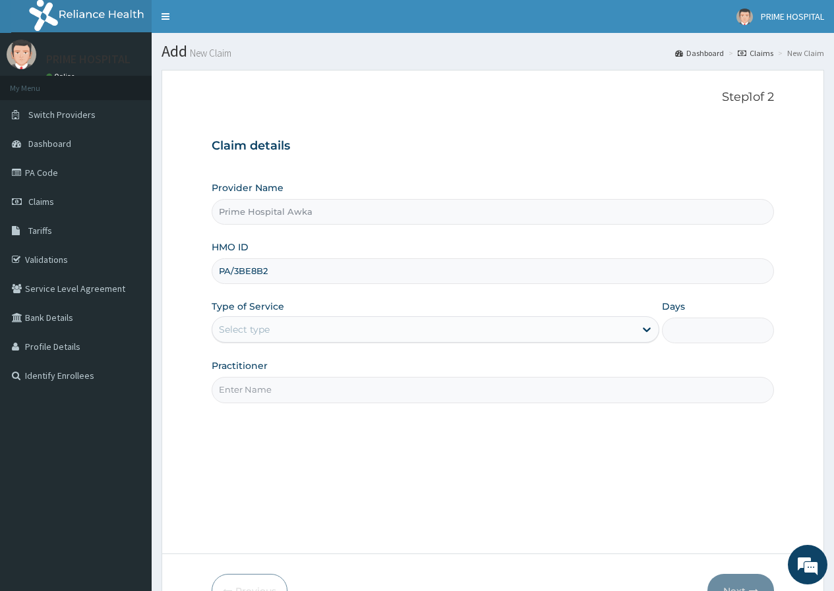
click at [254, 271] on input "PA/3BE8B2" at bounding box center [493, 271] width 562 height 26
paste input "SLB/10528/A"
type input "SLB/10528/A"
click at [496, 301] on div "Type of Service Select type" at bounding box center [435, 321] width 447 height 43
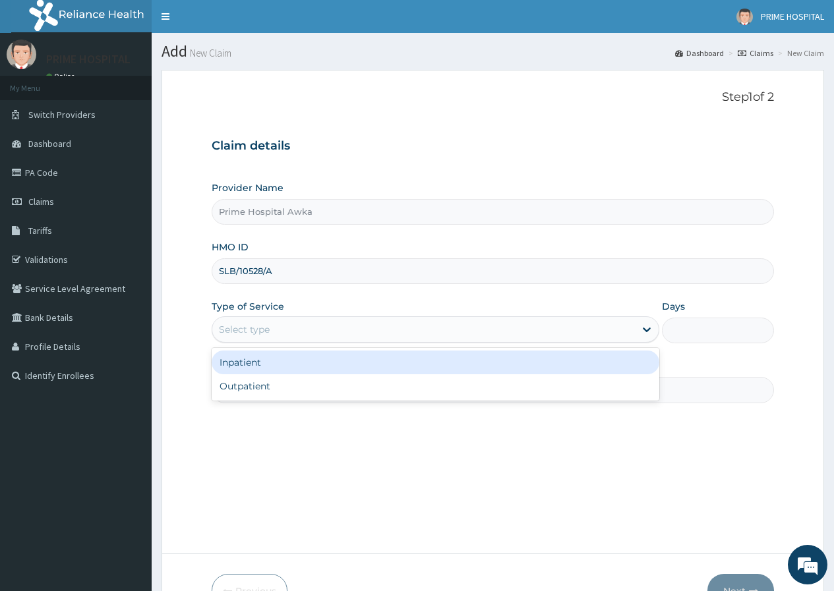
click at [345, 328] on div "Select type" at bounding box center [423, 329] width 422 height 21
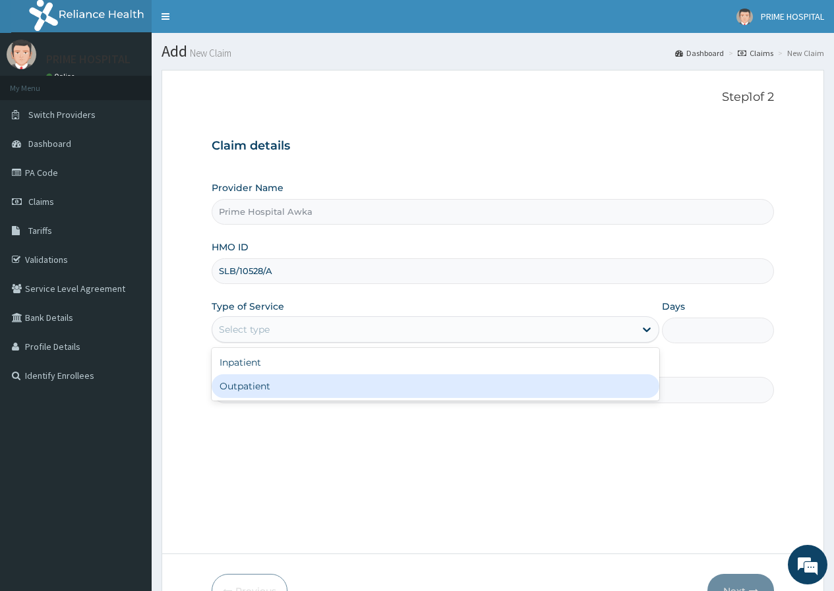
click at [291, 391] on div "Outpatient" at bounding box center [435, 386] width 447 height 24
type input "1"
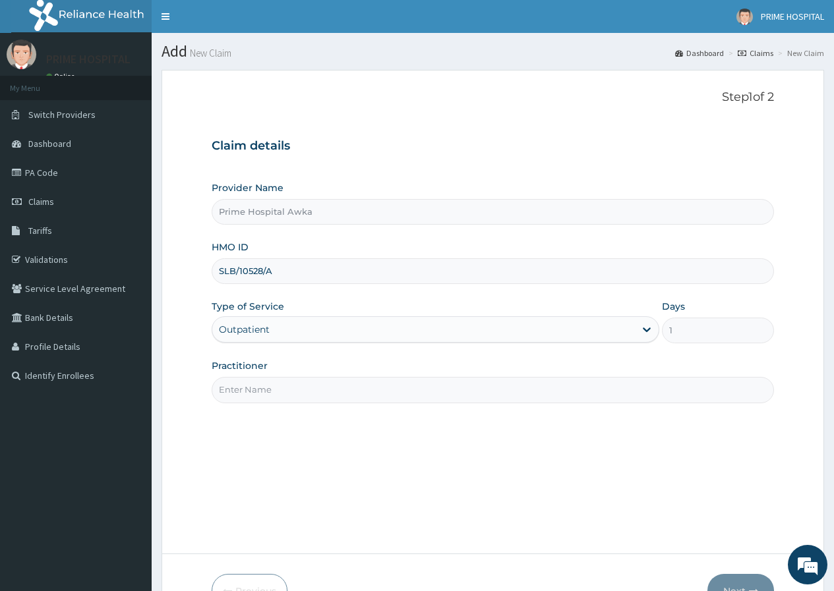
click at [304, 389] on input "Practitioner" at bounding box center [493, 390] width 562 height 26
type input "Dr. Okoye McDonald"
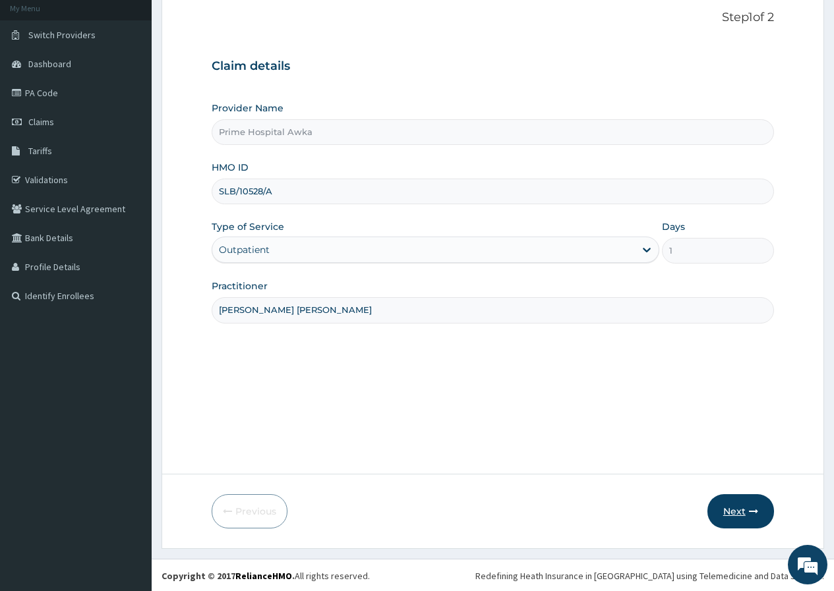
scroll to position [81, 0]
click at [735, 505] on button "Next" at bounding box center [740, 510] width 67 height 34
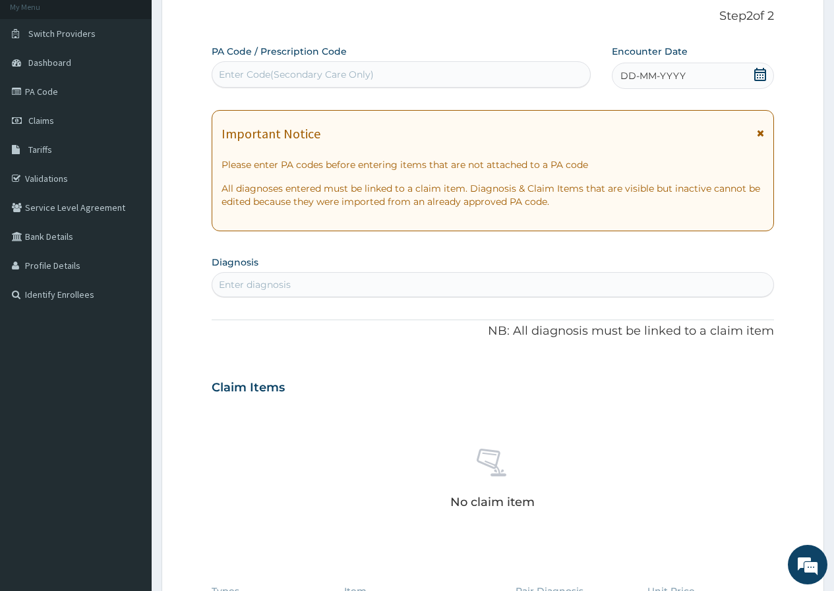
click at [329, 71] on div "Enter Code(Secondary Care Only)" at bounding box center [296, 74] width 155 height 13
paste input "PA/3BE8B2"
type input "PA/3BE8B2"
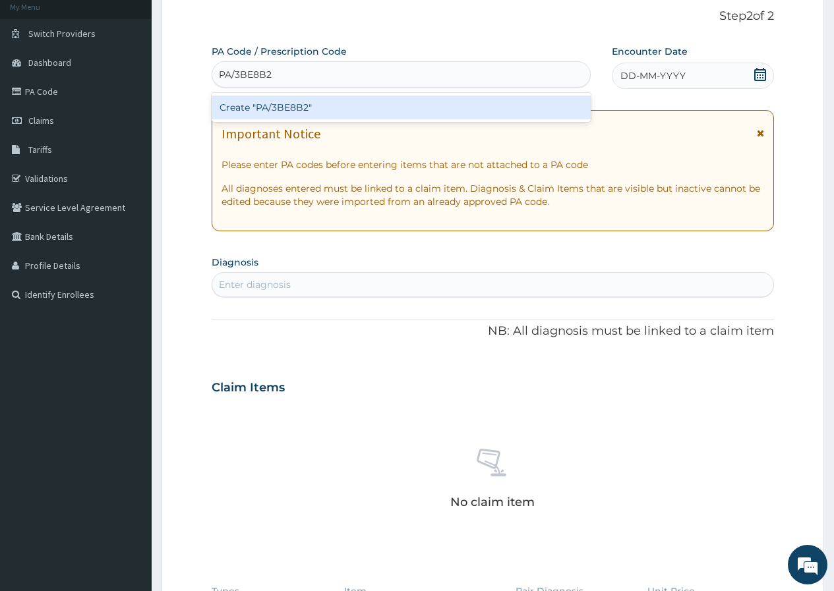
click at [327, 111] on div "Create "PA/3BE8B2"" at bounding box center [401, 108] width 378 height 24
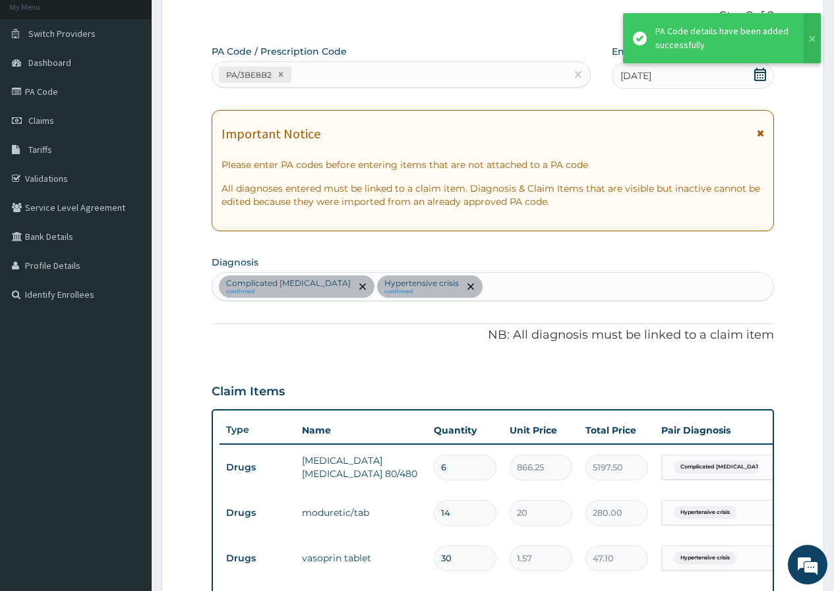
scroll to position [713, 0]
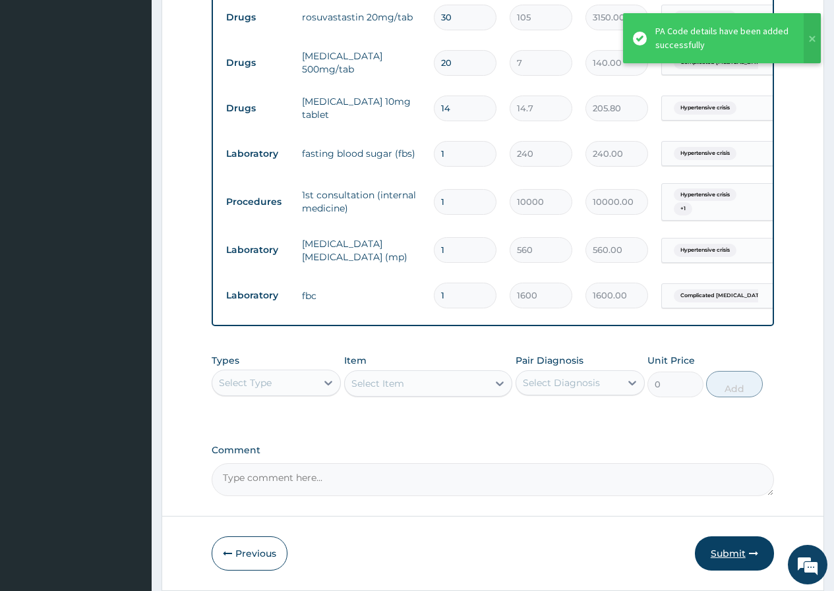
click at [723, 565] on button "Submit" at bounding box center [734, 553] width 79 height 34
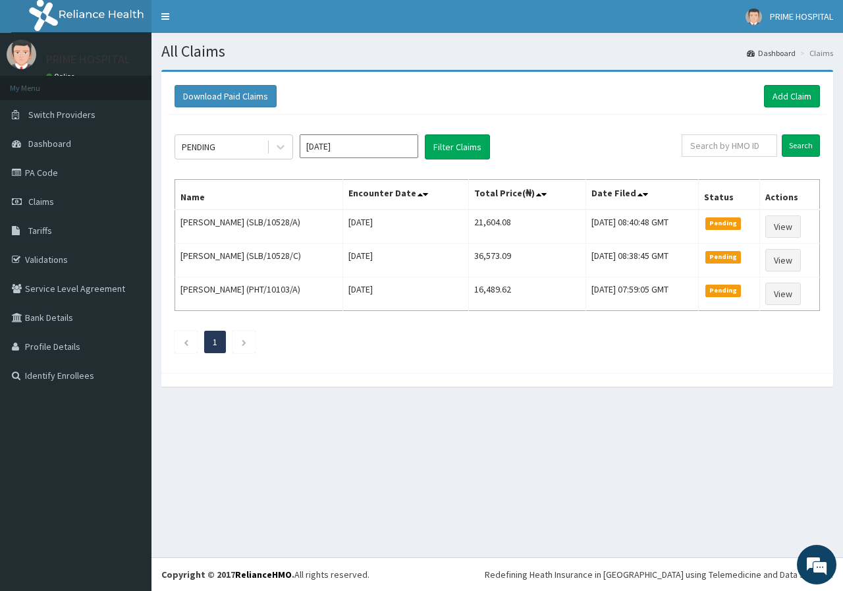
drag, startPoint x: 0, startPoint y: 0, endPoint x: 752, endPoint y: 590, distance: 955.5
click at [752, 590] on footer "Redefining Heath Insurance in Africa using Telemedicine and Data Science! Copyr…" at bounding box center [498, 574] width 692 height 34
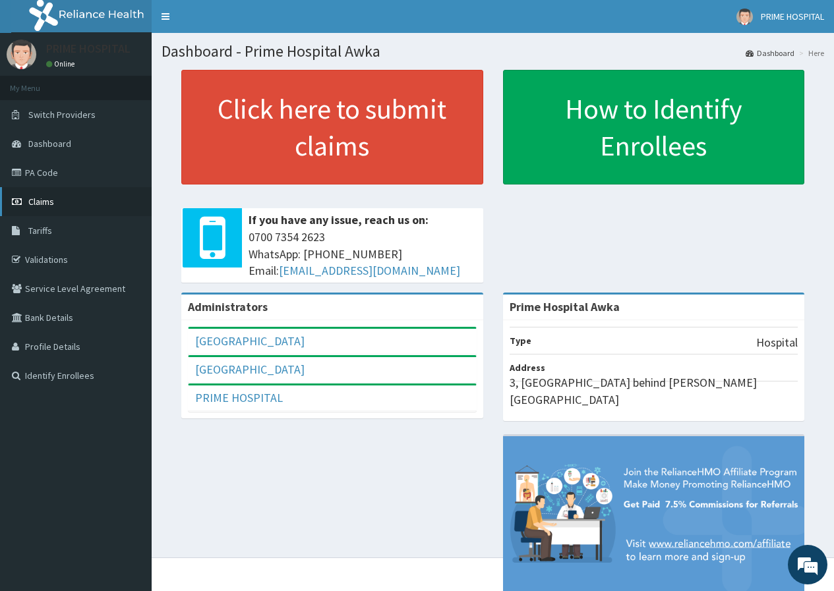
click at [42, 198] on span "Claims" at bounding box center [41, 202] width 26 height 12
click at [49, 173] on link "PA Code" at bounding box center [76, 172] width 152 height 29
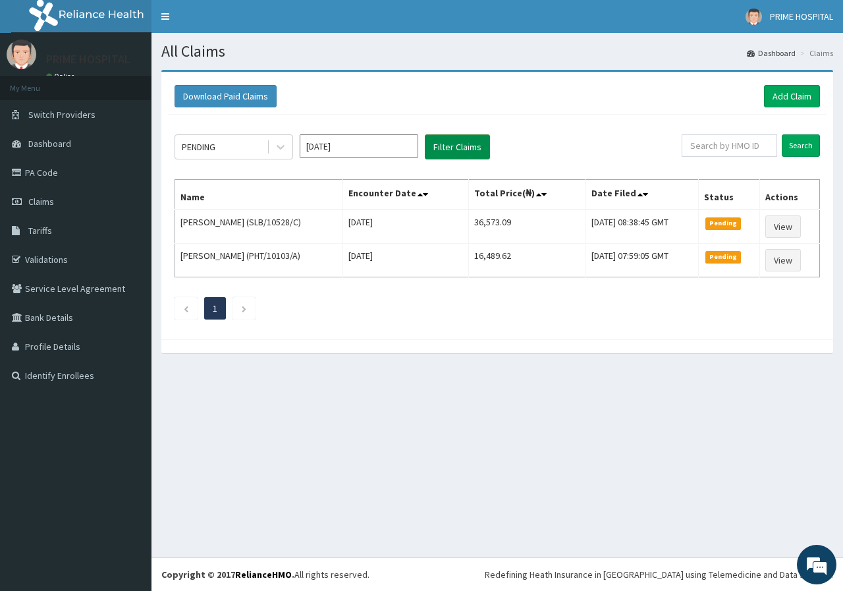
click at [434, 148] on button "Filter Claims" at bounding box center [457, 146] width 65 height 25
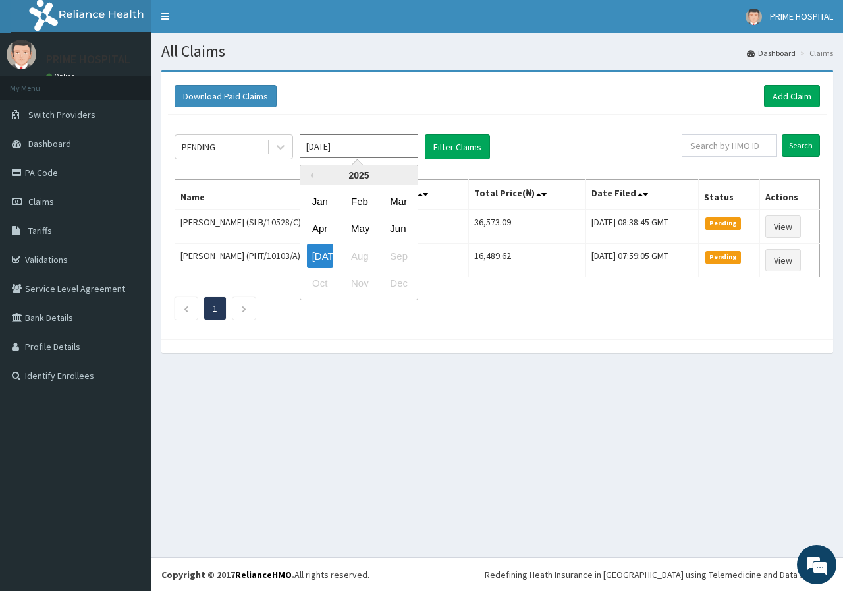
click at [398, 147] on input "[DATE]" at bounding box center [359, 146] width 119 height 24
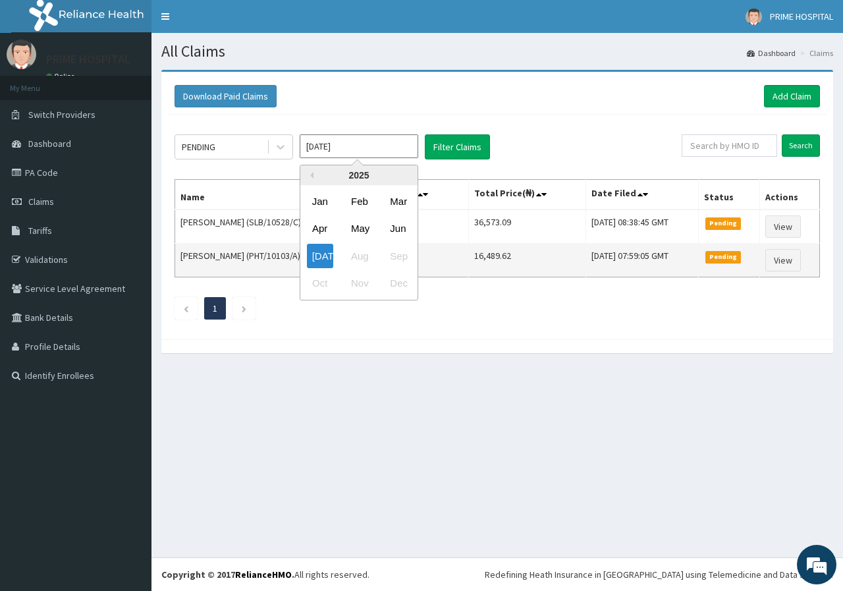
click at [322, 256] on div "[DATE]" at bounding box center [320, 256] width 26 height 24
type input "[DATE]"
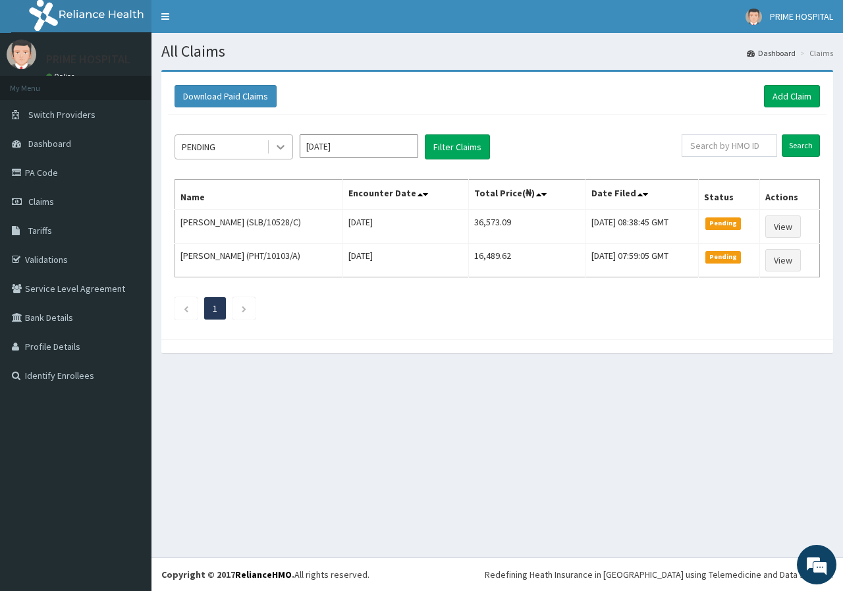
click at [277, 146] on icon at bounding box center [281, 148] width 8 height 5
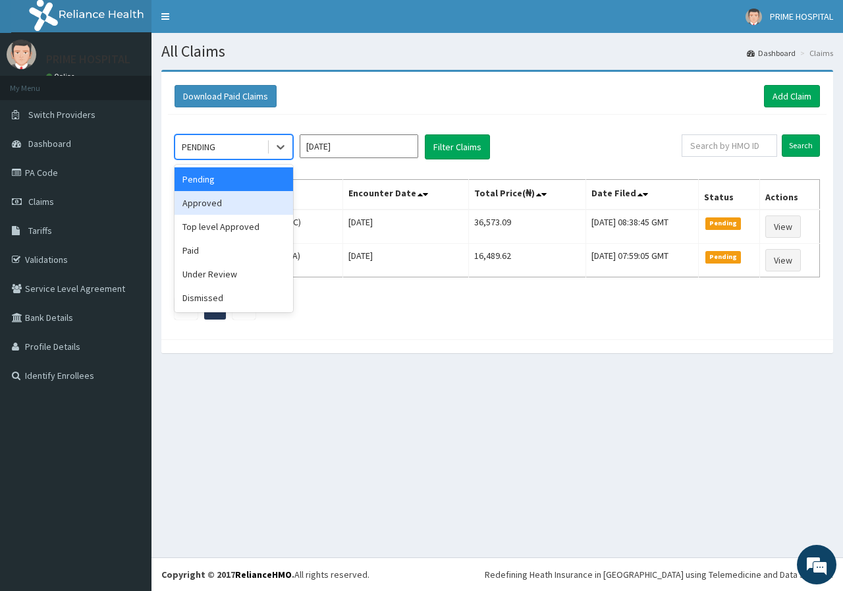
click at [236, 206] on div "Approved" at bounding box center [234, 203] width 119 height 24
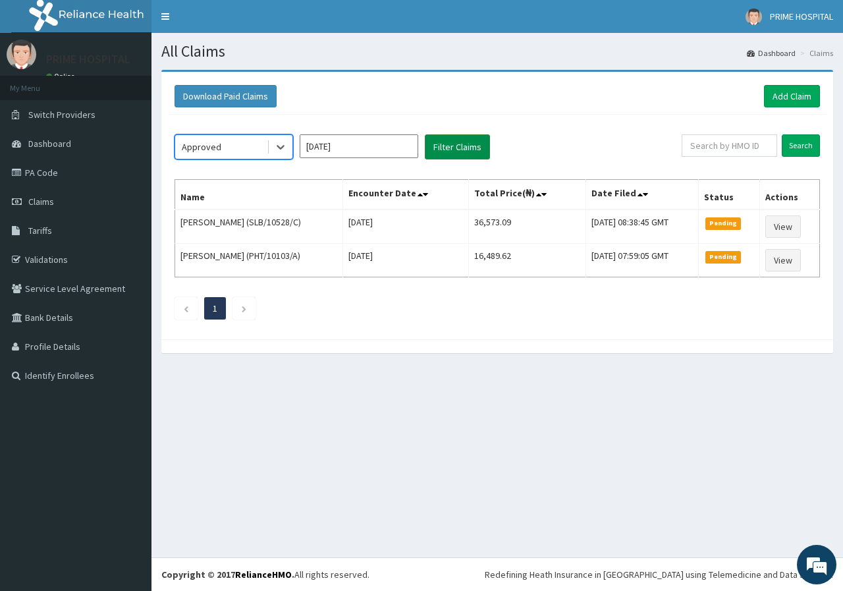
click at [453, 146] on button "Filter Claims" at bounding box center [457, 146] width 65 height 25
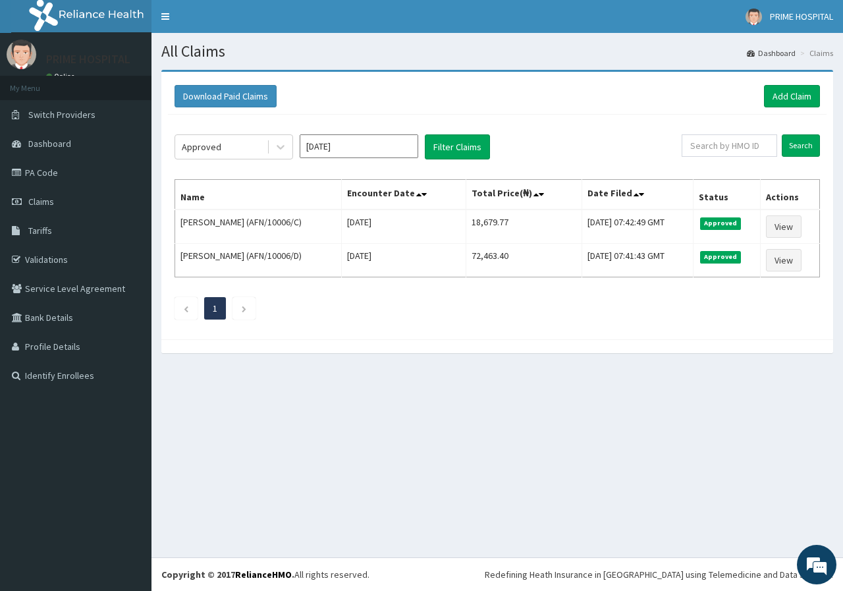
click at [332, 146] on input "[DATE]" at bounding box center [359, 146] width 119 height 24
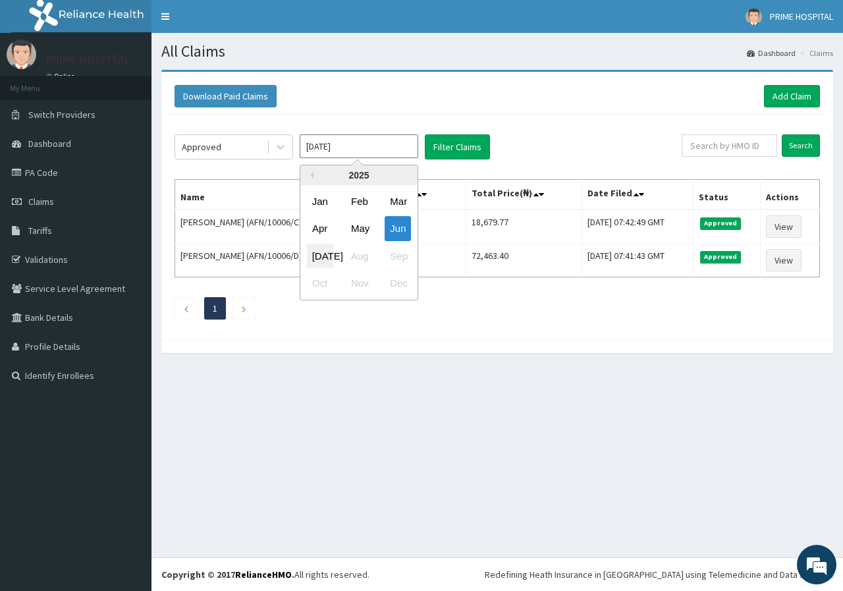
click at [332, 248] on div "[DATE]" at bounding box center [320, 256] width 26 height 24
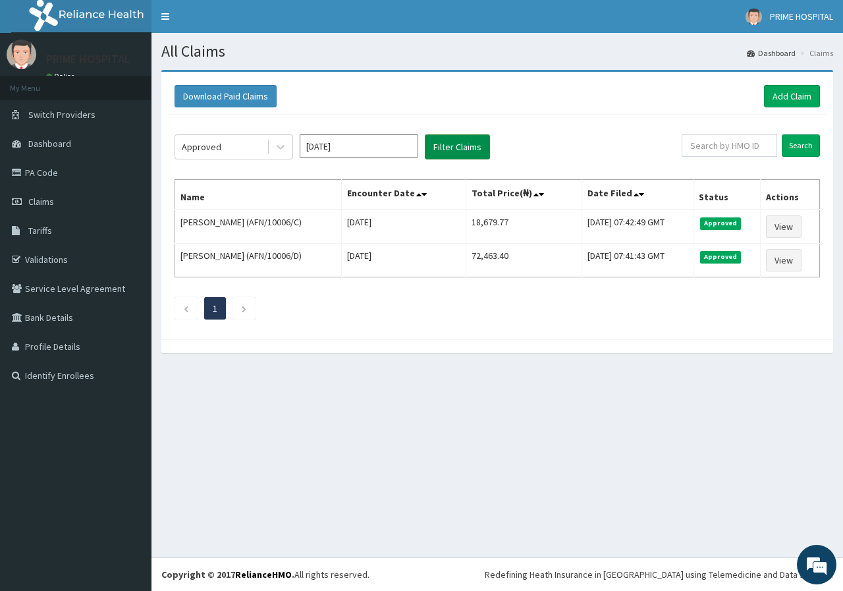
click at [453, 139] on button "Filter Claims" at bounding box center [457, 146] width 65 height 25
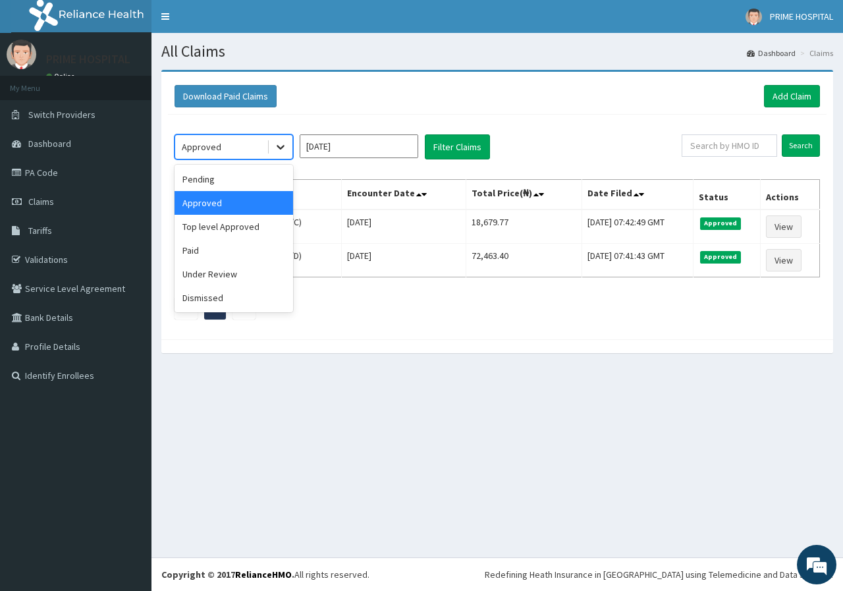
drag, startPoint x: 289, startPoint y: 150, endPoint x: 283, endPoint y: 154, distance: 7.5
click at [288, 150] on div at bounding box center [281, 147] width 24 height 24
click at [225, 181] on div "Pending" at bounding box center [234, 179] width 119 height 24
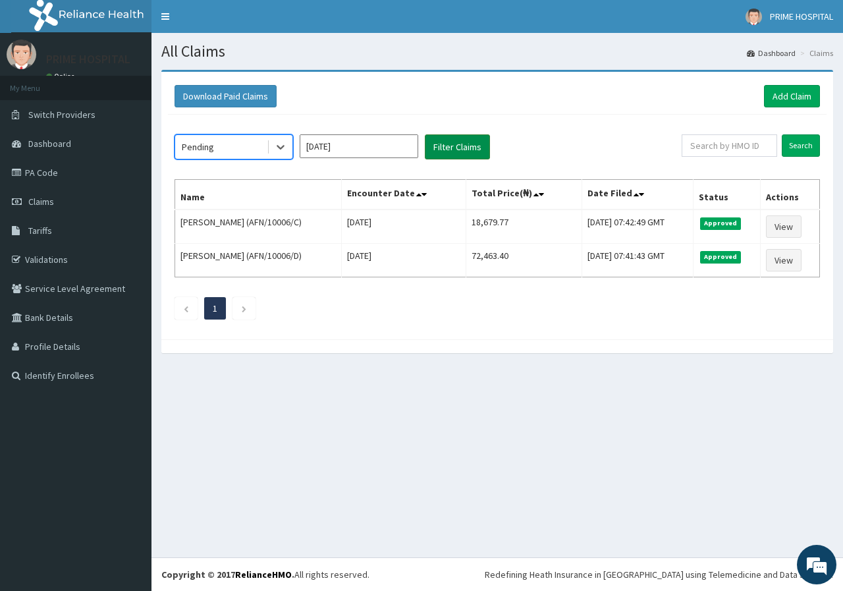
click at [458, 147] on button "Filter Claims" at bounding box center [457, 146] width 65 height 25
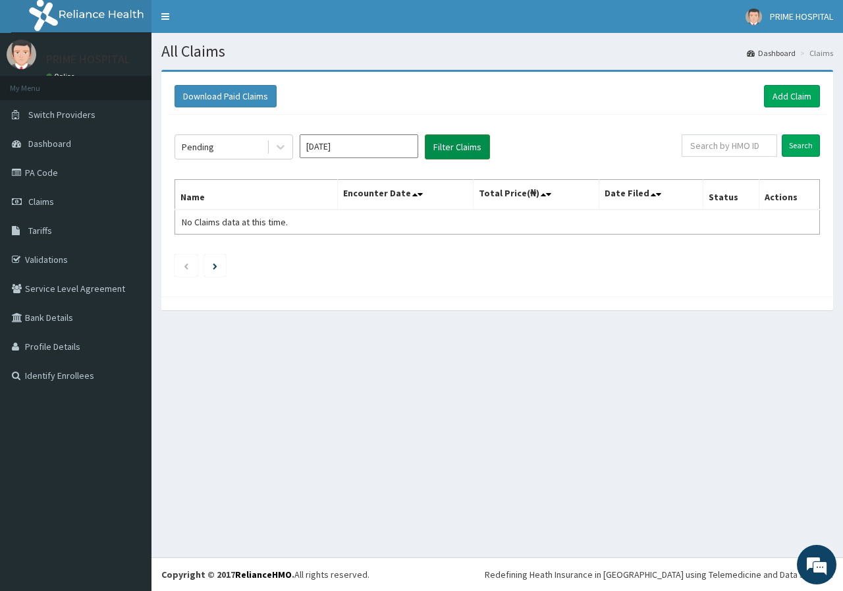
click at [458, 147] on button "Filter Claims" at bounding box center [457, 146] width 65 height 25
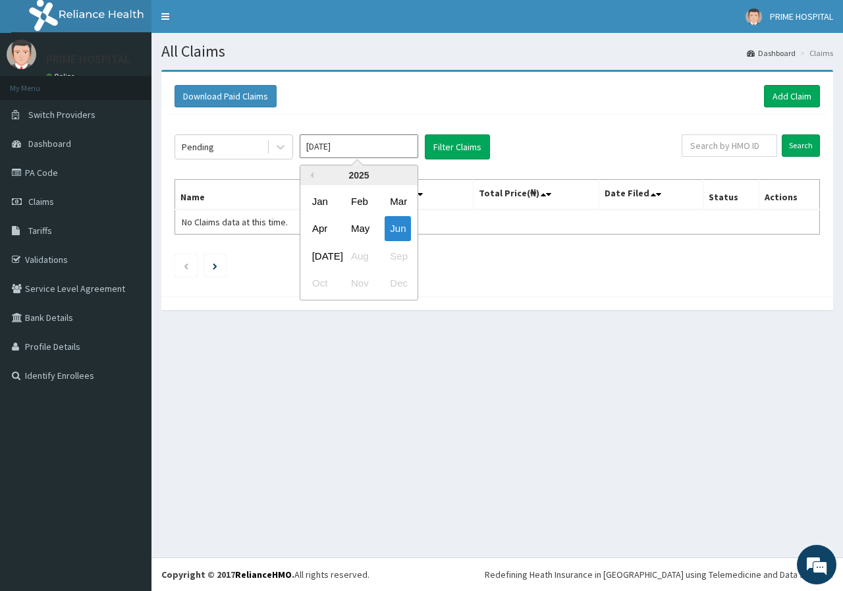
click at [340, 147] on input "[DATE]" at bounding box center [359, 146] width 119 height 24
click at [323, 258] on div "[DATE]" at bounding box center [320, 256] width 26 height 24
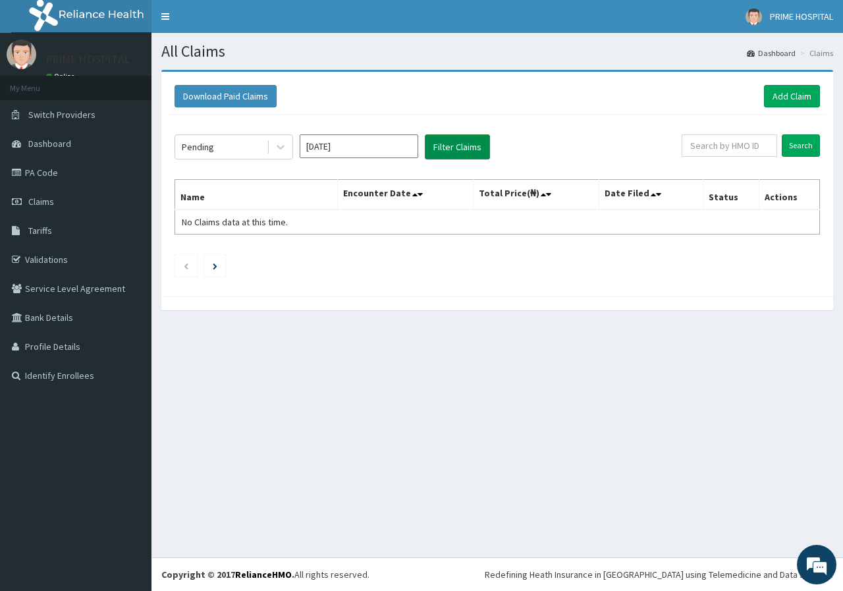
click at [465, 148] on button "Filter Claims" at bounding box center [457, 146] width 65 height 25
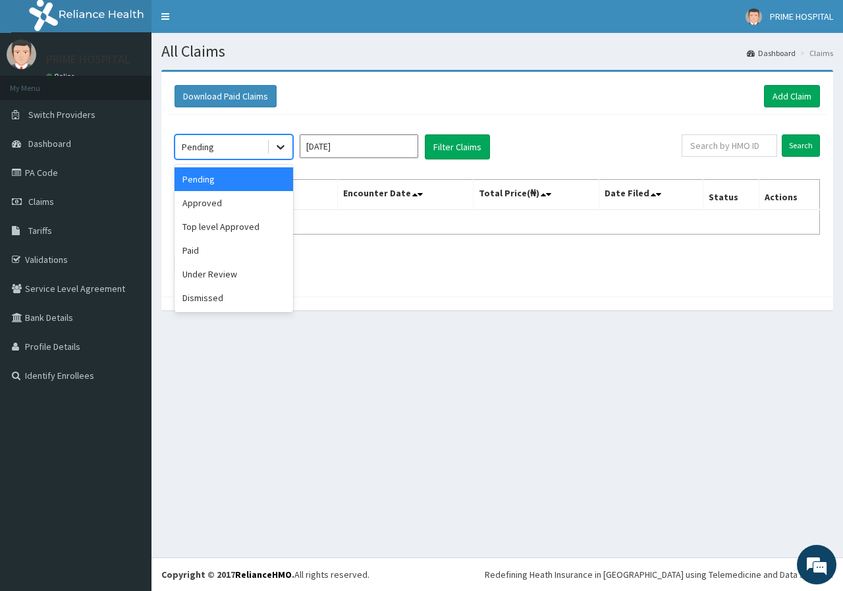
click at [285, 148] on icon at bounding box center [280, 146] width 13 height 13
click at [220, 202] on div "Approved" at bounding box center [234, 203] width 119 height 24
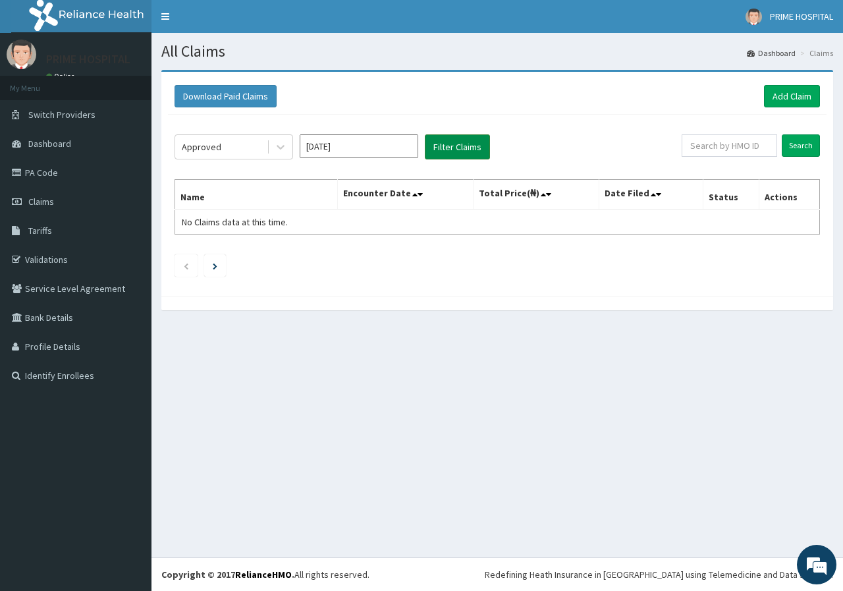
click at [453, 144] on button "Filter Claims" at bounding box center [457, 146] width 65 height 25
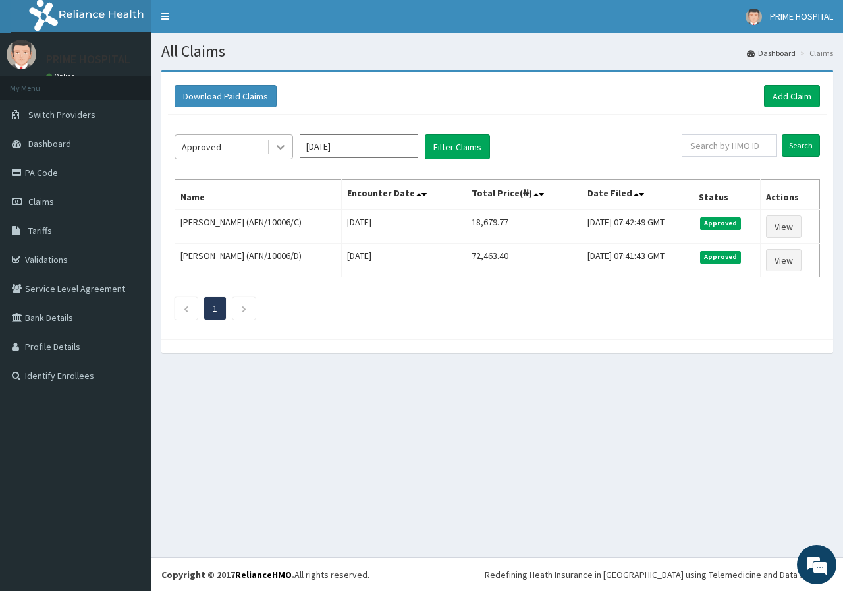
click at [281, 147] on icon at bounding box center [280, 146] width 13 height 13
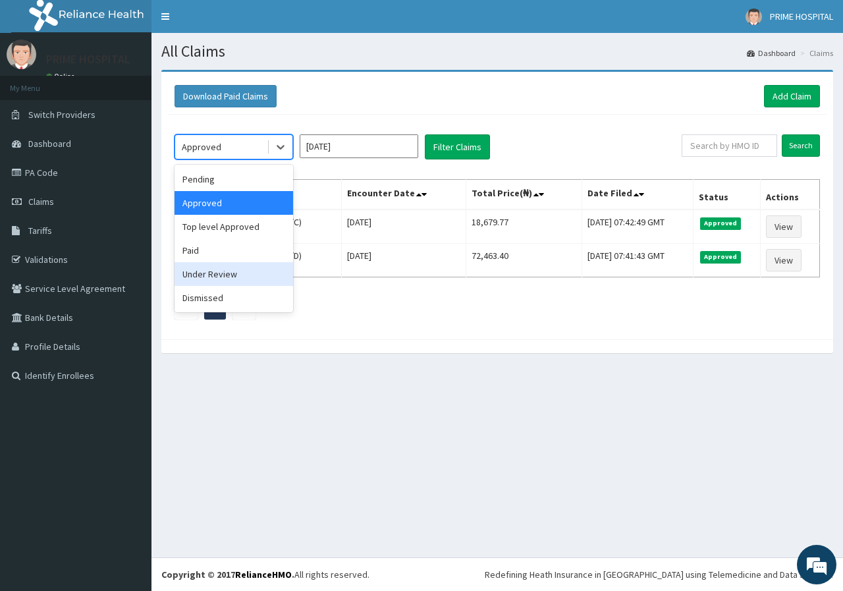
click at [229, 272] on div "Under Review" at bounding box center [234, 274] width 119 height 24
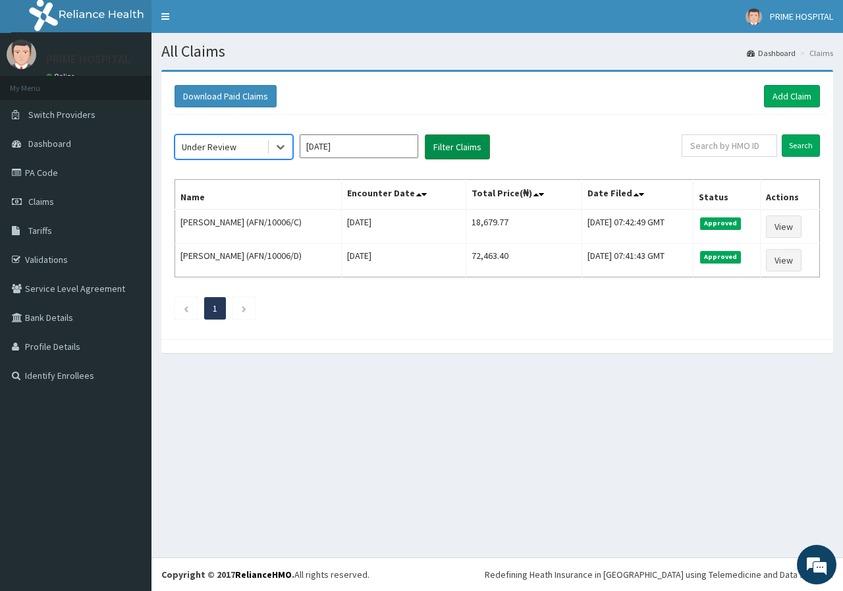
click at [443, 150] on button "Filter Claims" at bounding box center [457, 146] width 65 height 25
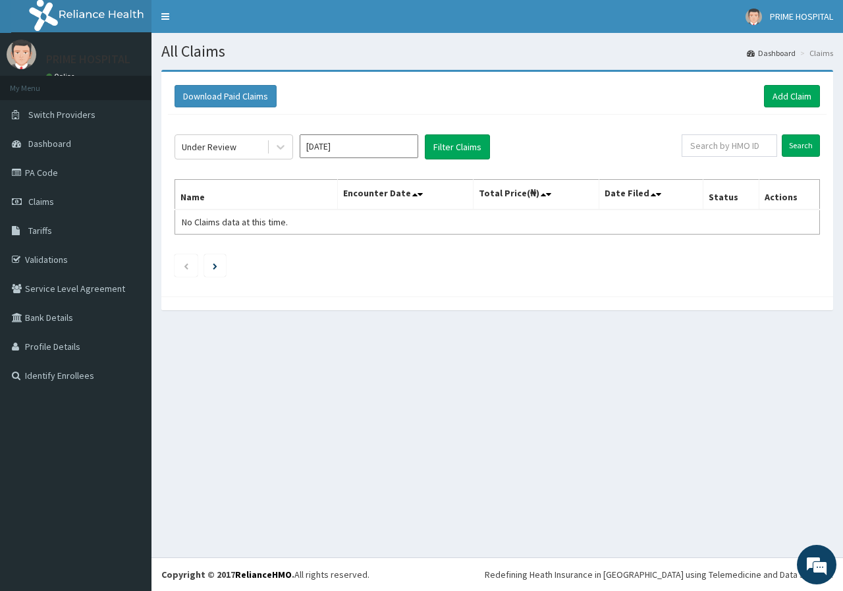
click at [378, 145] on input "[DATE]" at bounding box center [359, 146] width 119 height 24
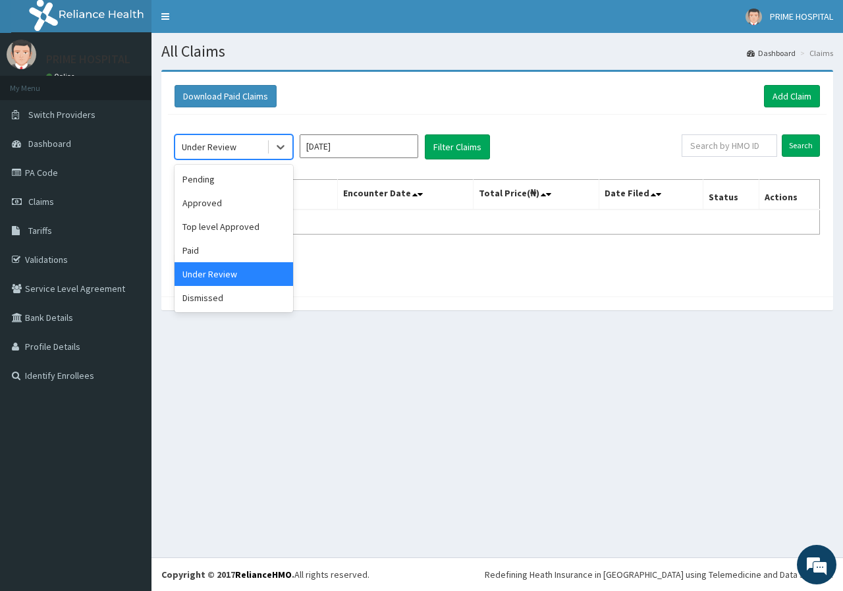
click at [232, 144] on div "Under Review" at bounding box center [209, 146] width 55 height 13
click at [206, 186] on div "Pending" at bounding box center [234, 179] width 119 height 24
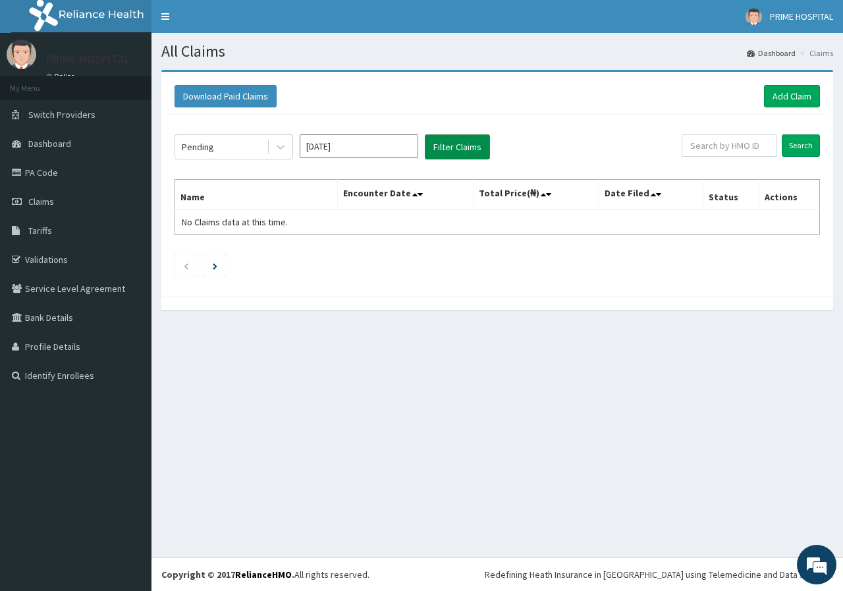
click at [449, 141] on button "Filter Claims" at bounding box center [457, 146] width 65 height 25
